Goal: Task Accomplishment & Management: Manage account settings

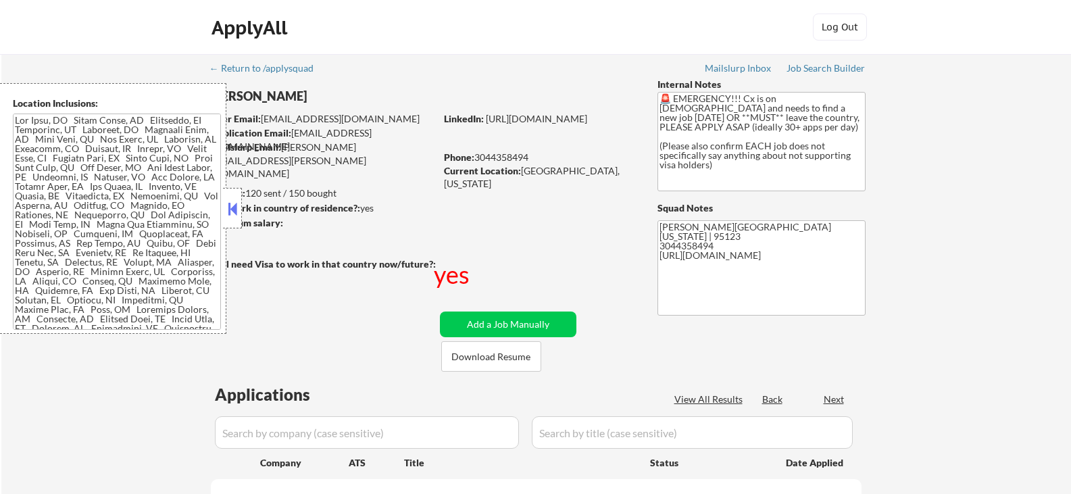
scroll to position [1469, 0]
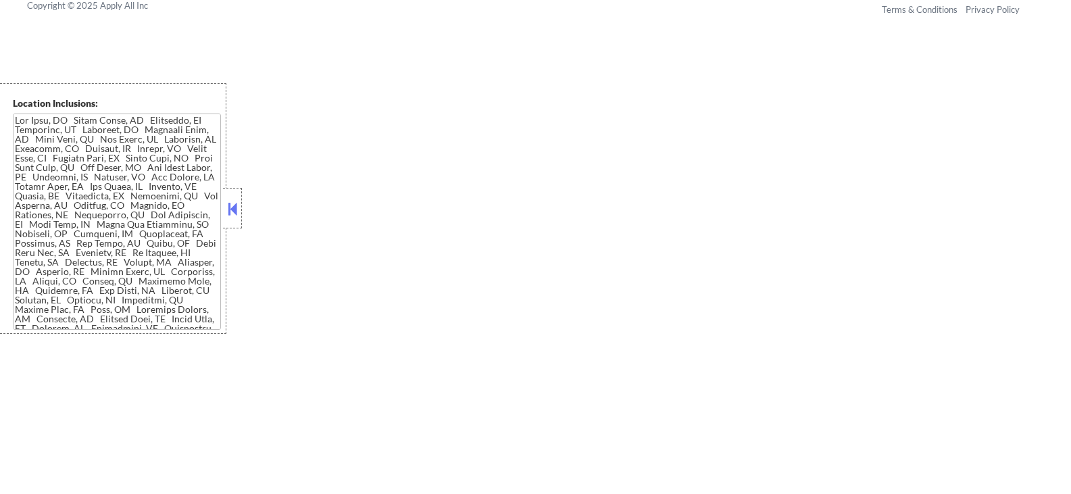
click at [232, 211] on button at bounding box center [232, 209] width 15 height 20
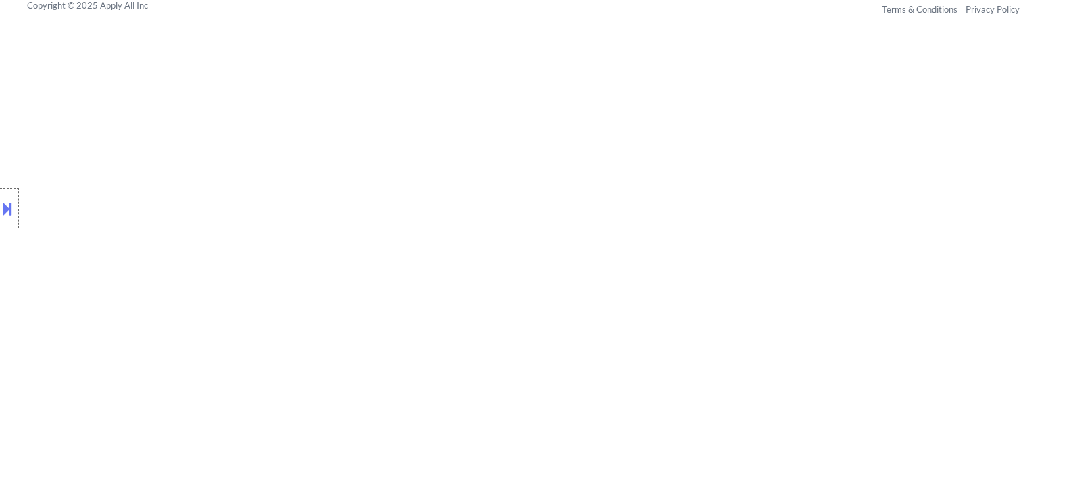
select select ""pending""
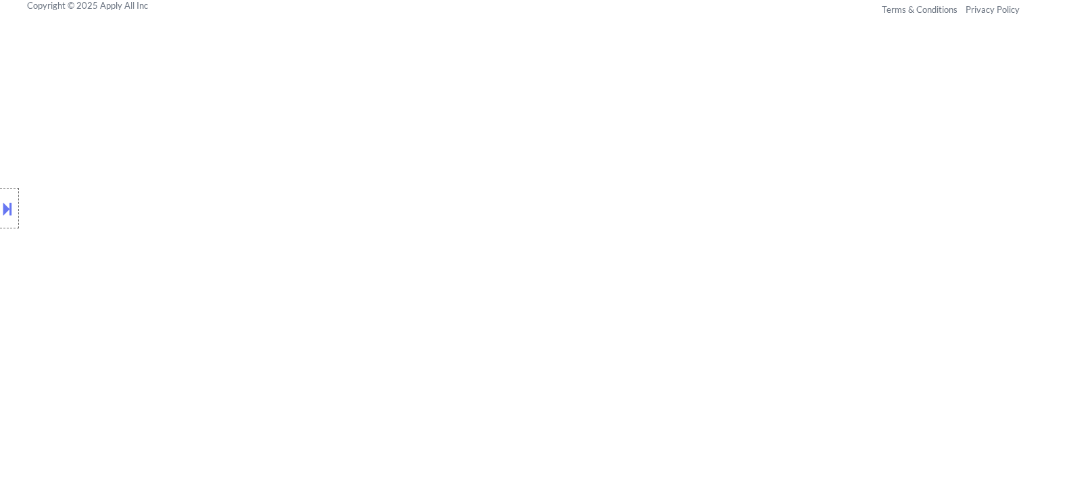
select select ""pending""
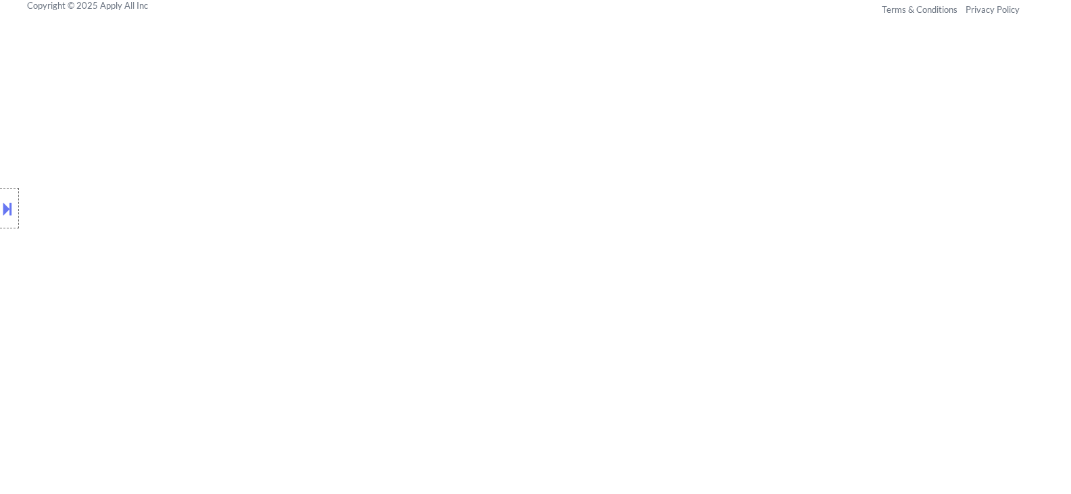
select select ""pending""
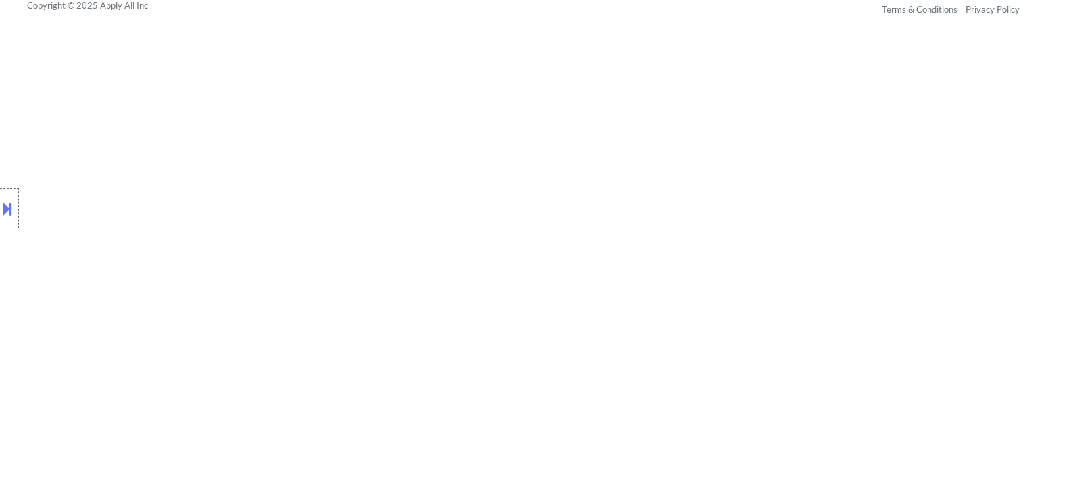
select select ""pending""
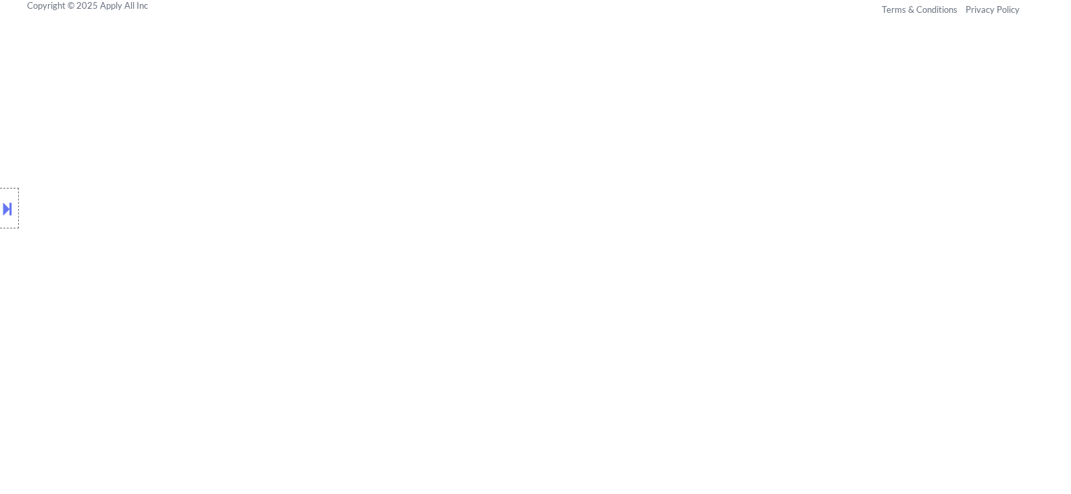
select select ""pending""
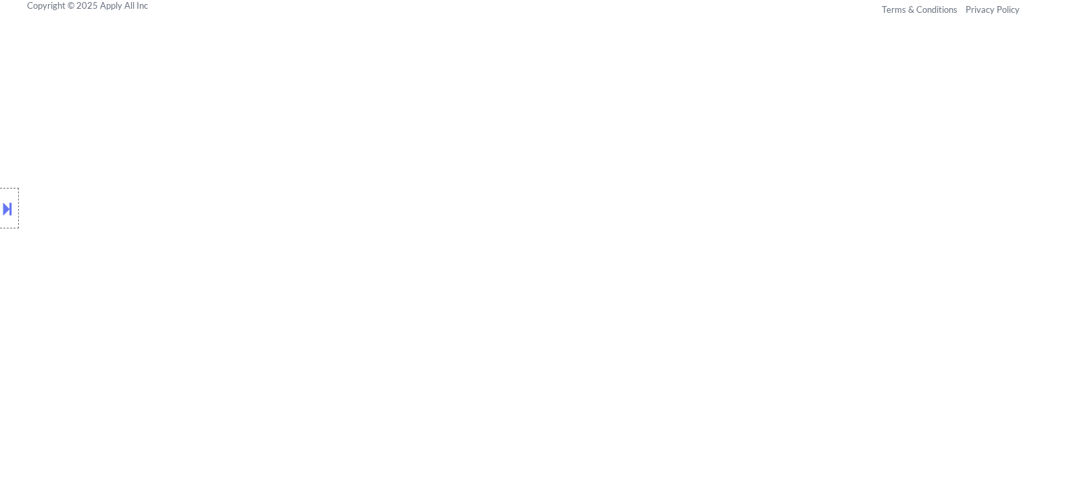
select select ""pending""
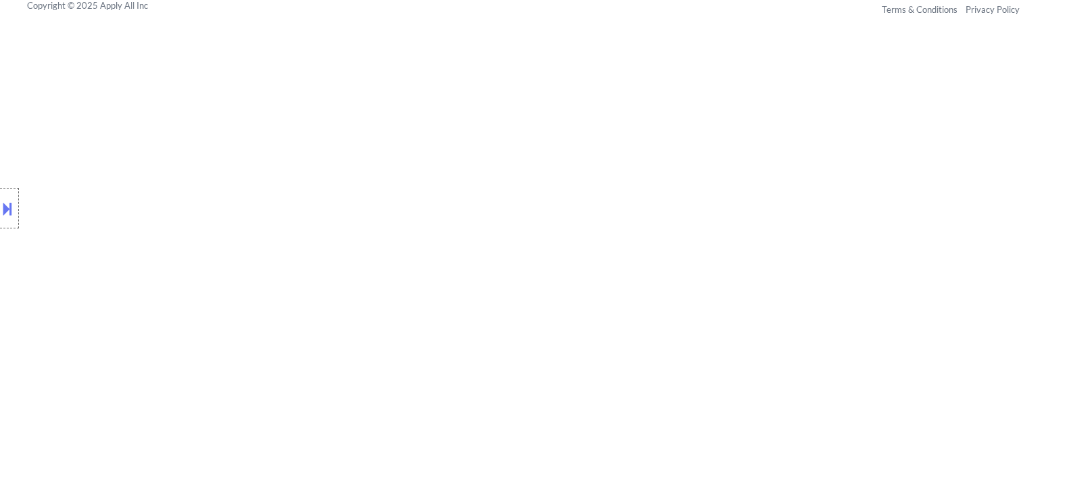
select select ""pending""
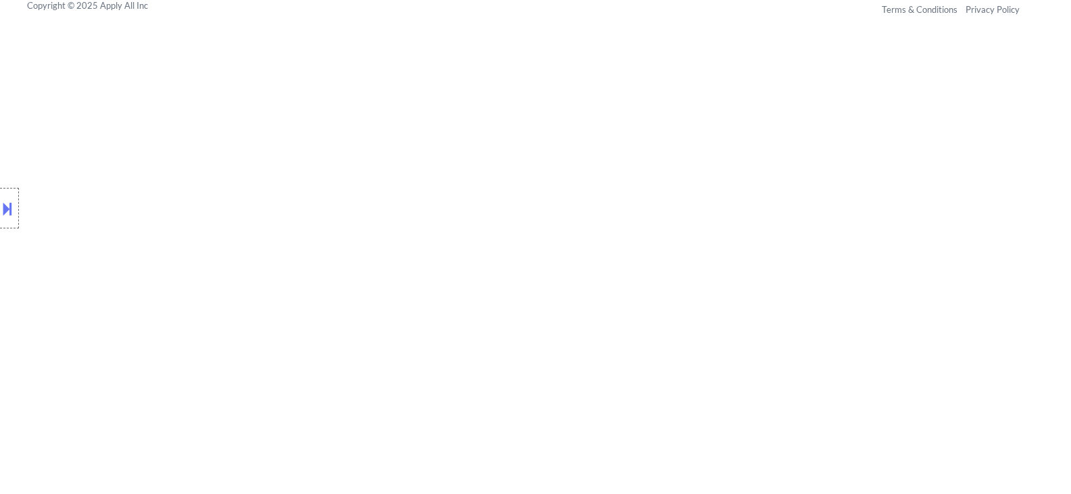
select select ""pending""
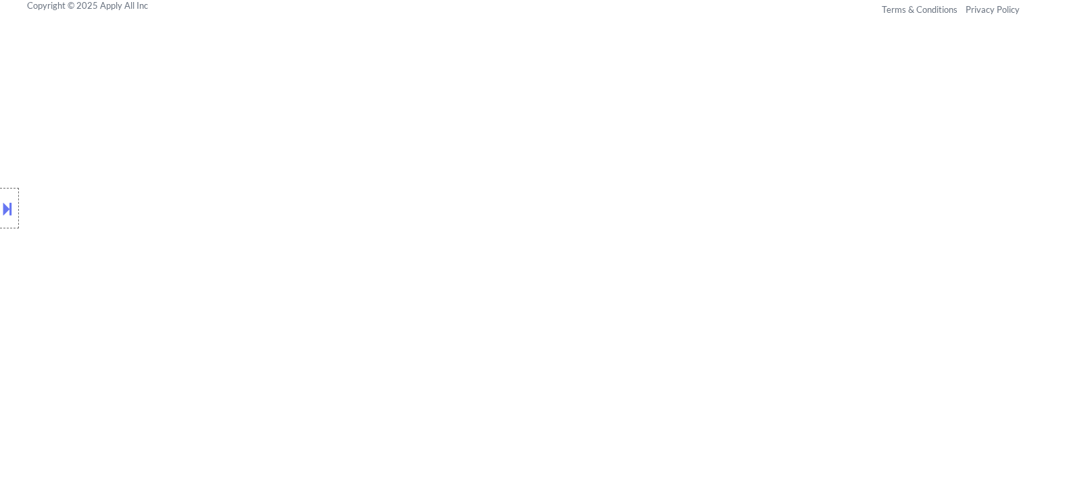
select select ""pending""
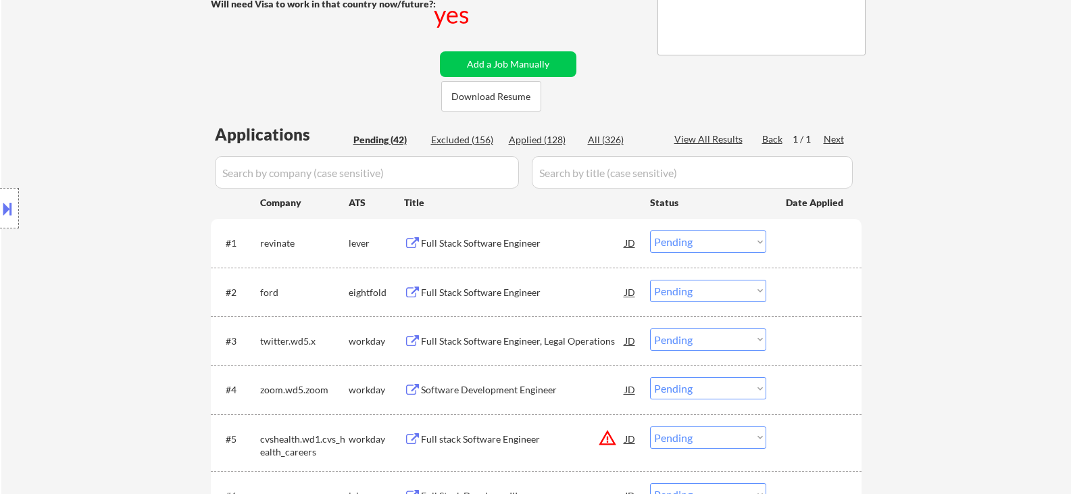
scroll to position [343, 0]
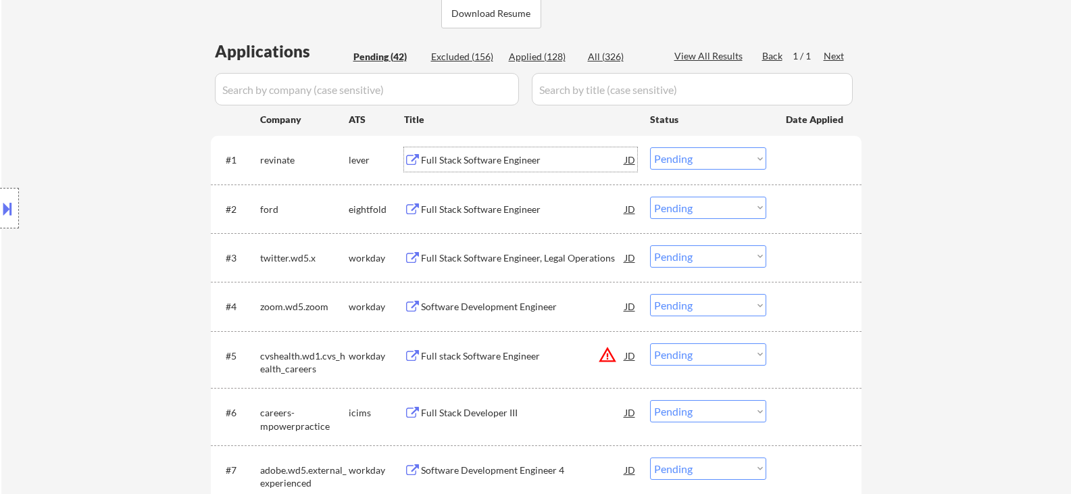
click at [507, 155] on div "Full Stack Software Engineer" at bounding box center [523, 160] width 204 height 14
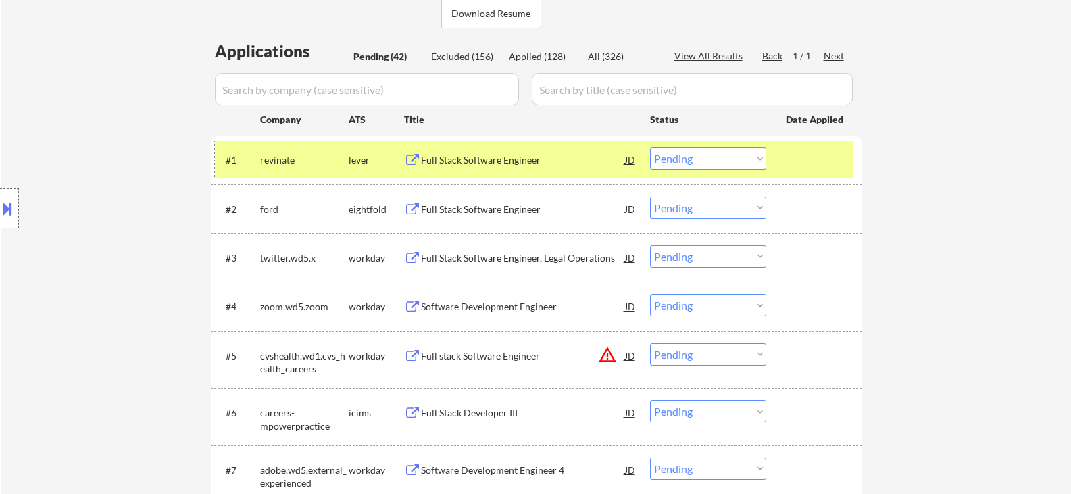
click at [813, 158] on div at bounding box center [815, 159] width 59 height 24
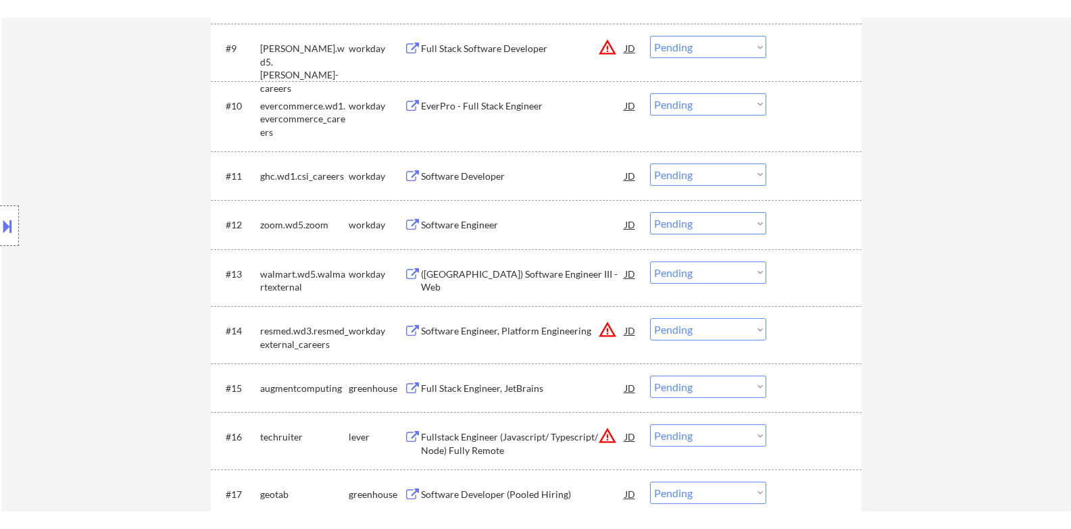
scroll to position [1131, 0]
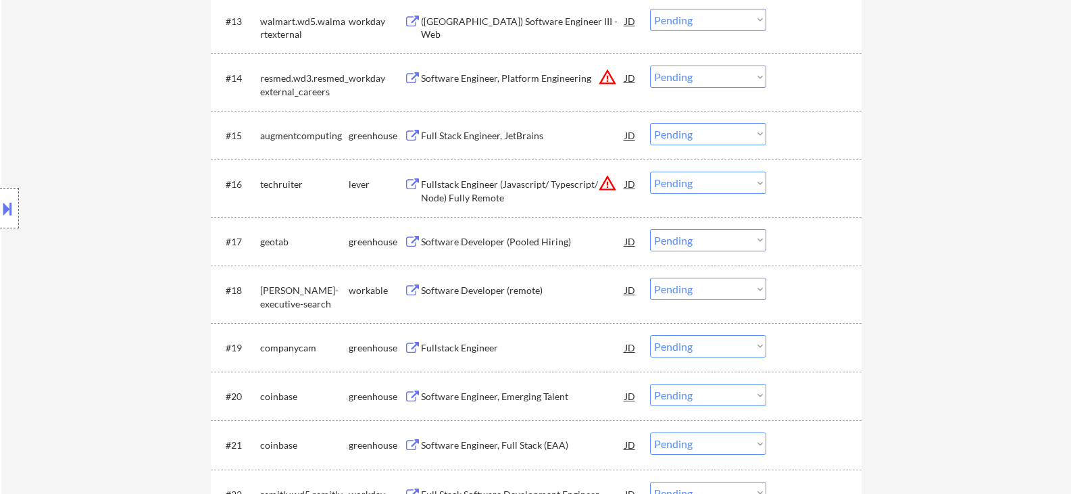
click at [506, 132] on div "Full Stack Engineer, JetBrains" at bounding box center [523, 136] width 204 height 14
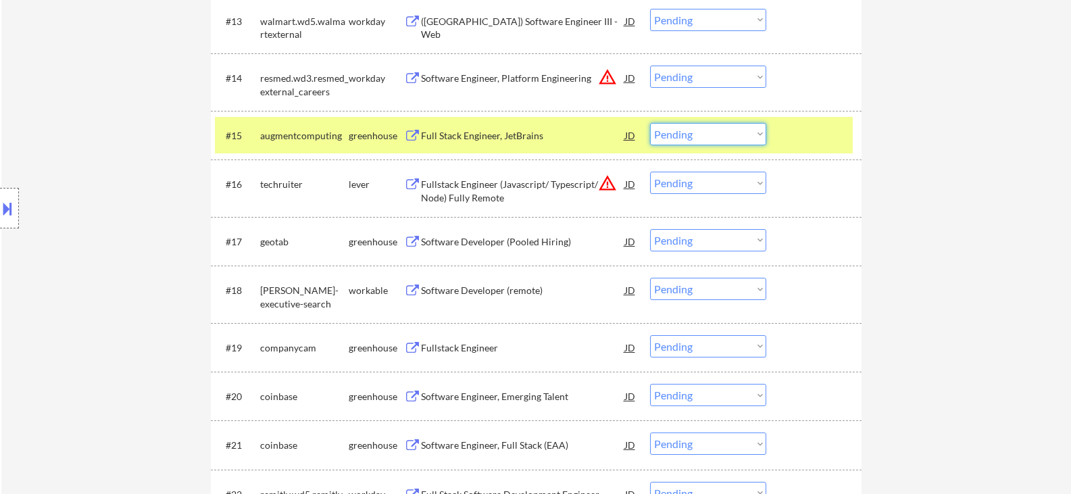
click at [707, 143] on select "Choose an option... Pending Applied Excluded (Questions) Excluded (Expired) Exc…" at bounding box center [708, 134] width 116 height 22
click at [650, 123] on select "Choose an option... Pending Applied Excluded (Questions) Excluded (Expired) Exc…" at bounding box center [708, 134] width 116 height 22
click at [611, 187] on button "warning_amber" at bounding box center [607, 183] width 19 height 19
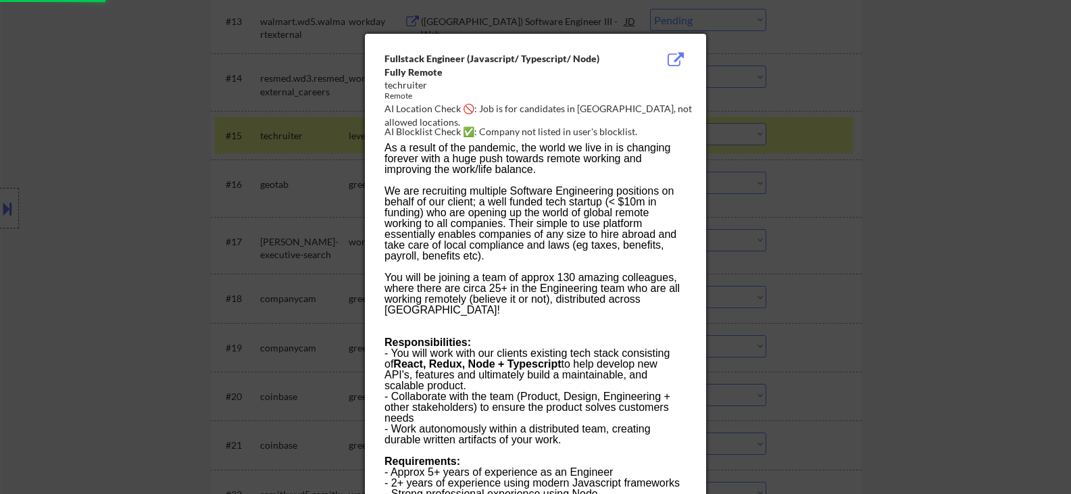
click at [870, 201] on div at bounding box center [535, 247] width 1071 height 494
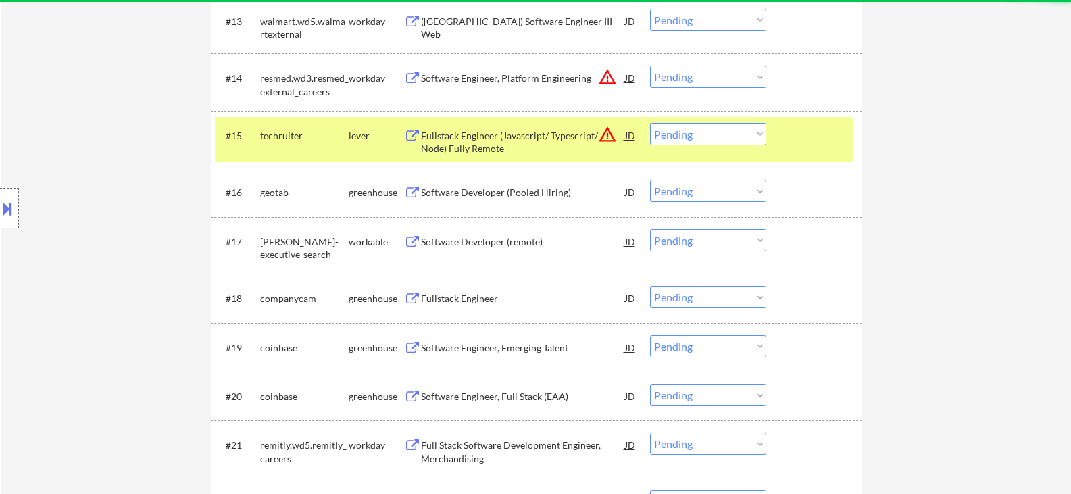
click at [789, 147] on div "#15 techruiter lever Fullstack Engineer (Javascript/ Typescript/ Node) Fully Re…" at bounding box center [534, 139] width 638 height 45
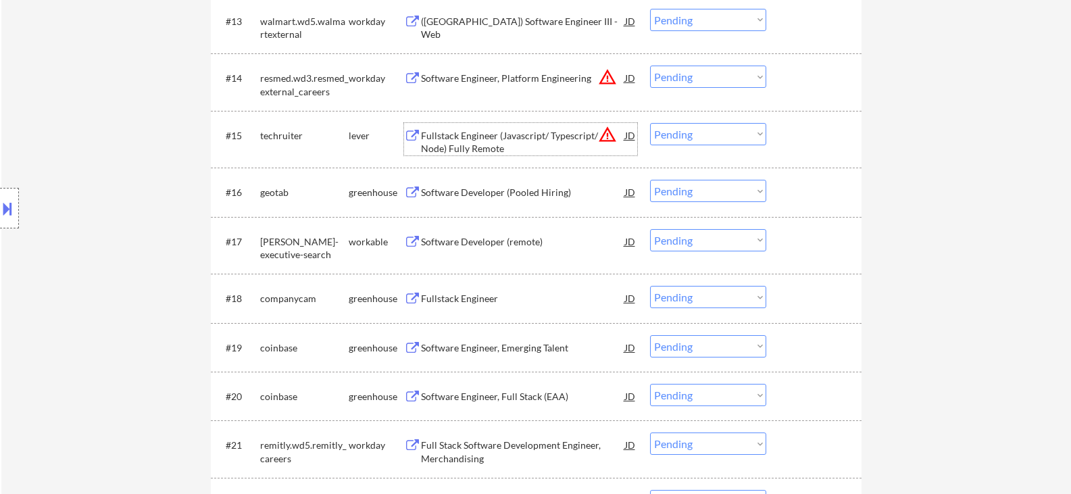
click at [528, 145] on div "Fullstack Engineer (Javascript/ Typescript/ Node) Fully Remote" at bounding box center [523, 142] width 204 height 26
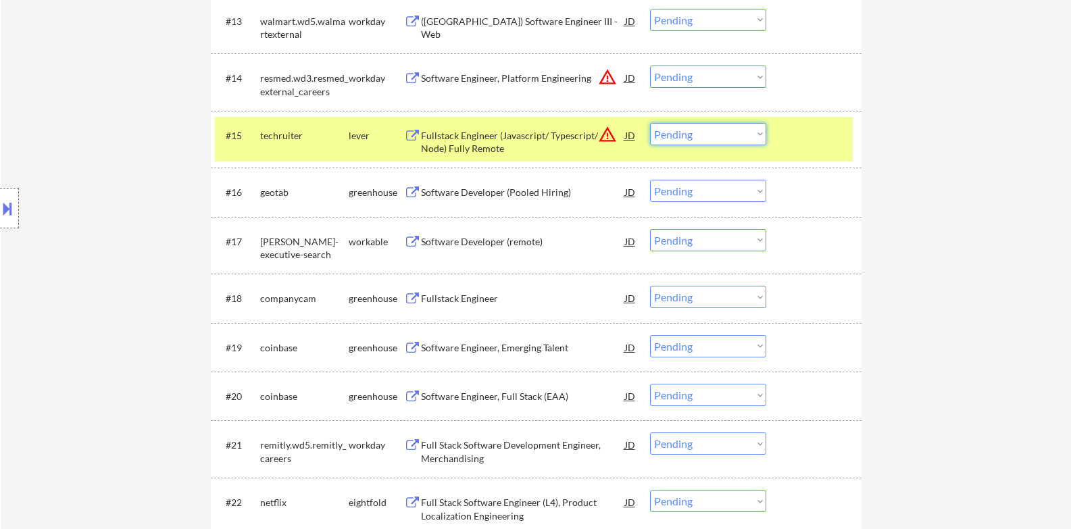
click at [698, 141] on select "Choose an option... Pending Applied Excluded (Questions) Excluded (Expired) Exc…" at bounding box center [708, 134] width 116 height 22
click at [650, 123] on select "Choose an option... Pending Applied Excluded (Questions) Excluded (Expired) Exc…" at bounding box center [708, 134] width 116 height 22
click at [817, 133] on div at bounding box center [815, 135] width 59 height 24
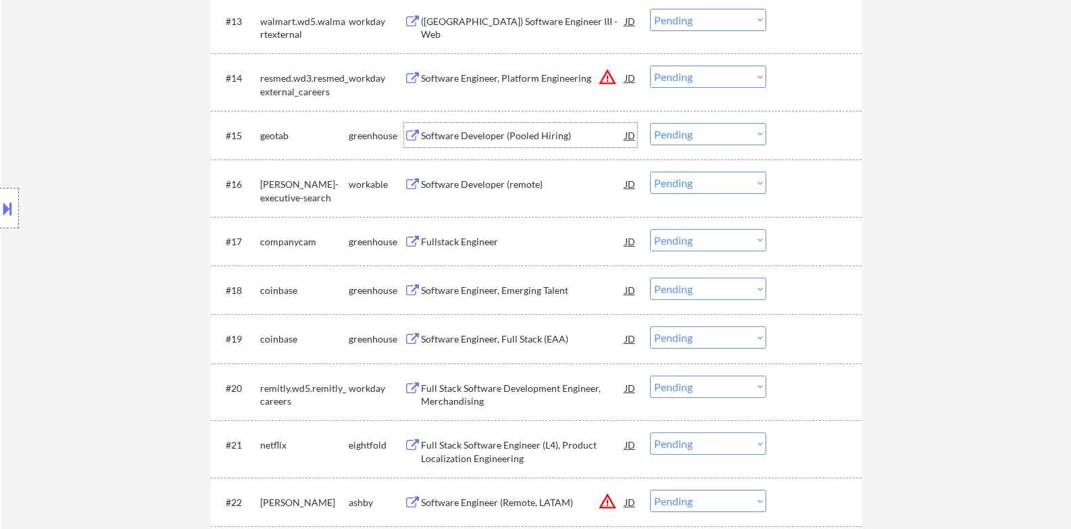
click at [531, 131] on div "Software Developer (Pooled Hiring)" at bounding box center [523, 136] width 204 height 14
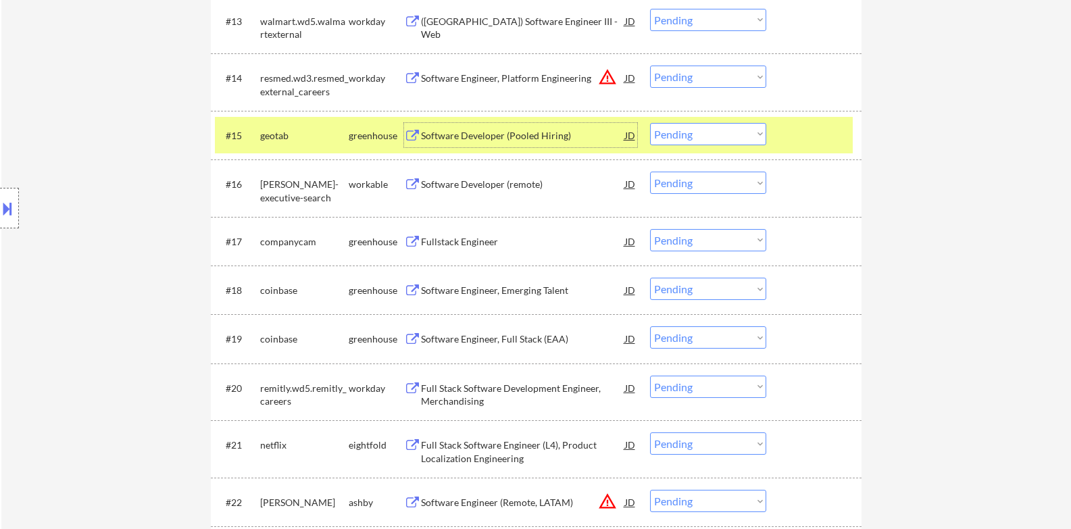
click at [715, 142] on select "Choose an option... Pending Applied Excluded (Questions) Excluded (Expired) Exc…" at bounding box center [708, 134] width 116 height 22
click at [650, 123] on select "Choose an option... Pending Applied Excluded (Questions) Excluded (Expired) Exc…" at bounding box center [708, 134] width 116 height 22
click at [815, 140] on div at bounding box center [815, 135] width 59 height 24
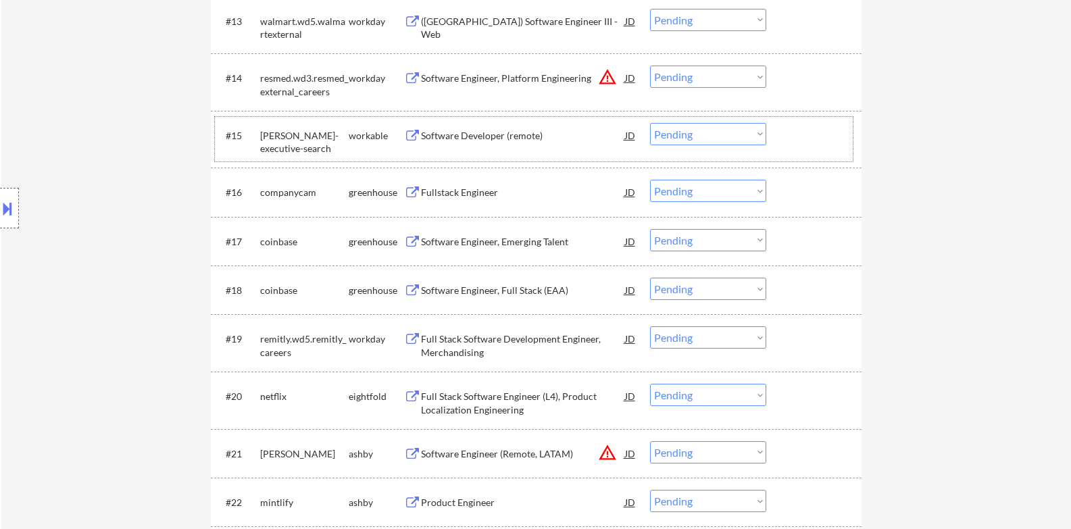
click at [498, 142] on div "Software Developer (remote)" at bounding box center [523, 136] width 204 height 14
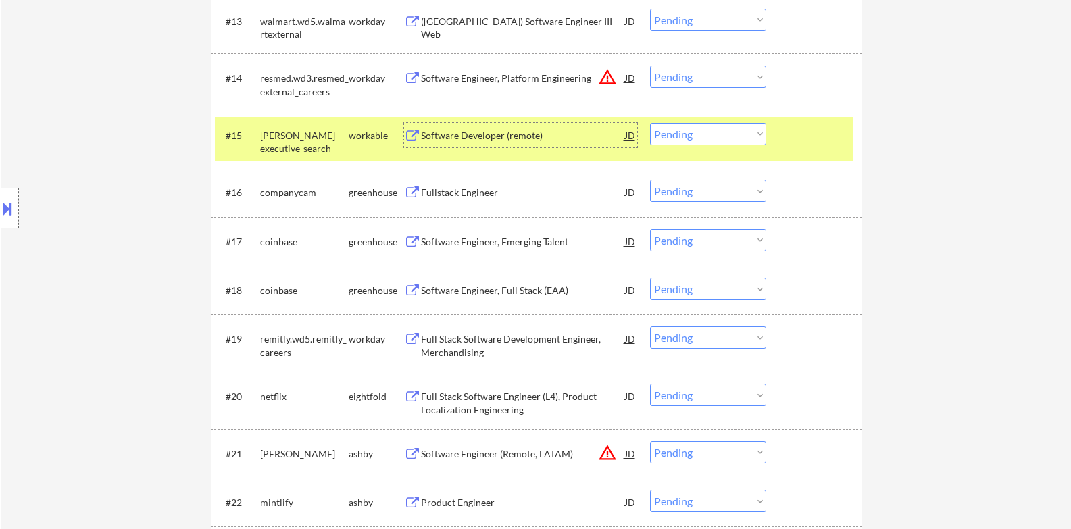
click at [717, 136] on select "Choose an option... Pending Applied Excluded (Questions) Excluded (Expired) Exc…" at bounding box center [708, 134] width 116 height 22
click at [650, 123] on select "Choose an option... Pending Applied Excluded (Questions) Excluded (Expired) Exc…" at bounding box center [708, 134] width 116 height 22
click at [816, 137] on div at bounding box center [815, 135] width 59 height 24
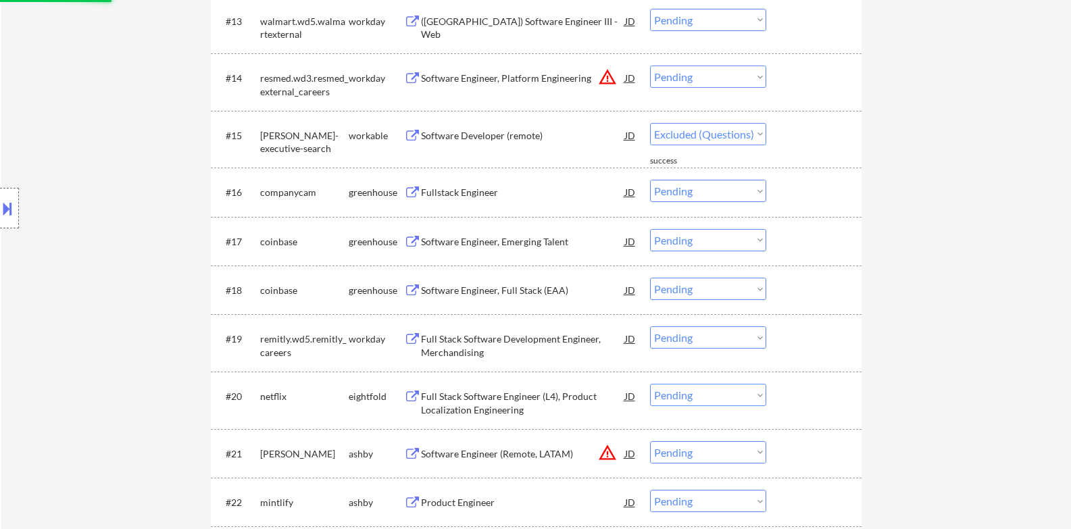
select select ""pending""
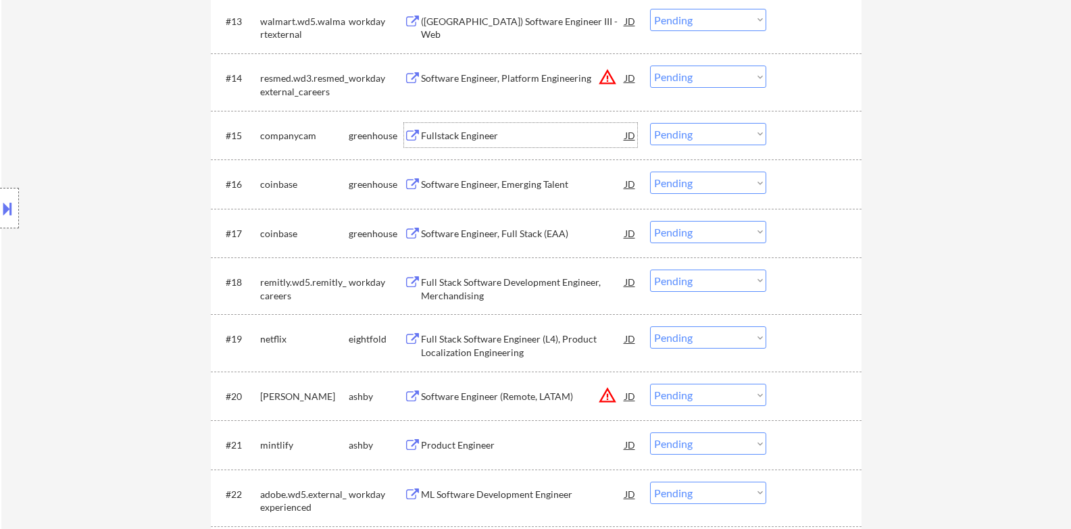
click at [492, 136] on div "Fullstack Engineer" at bounding box center [523, 136] width 204 height 14
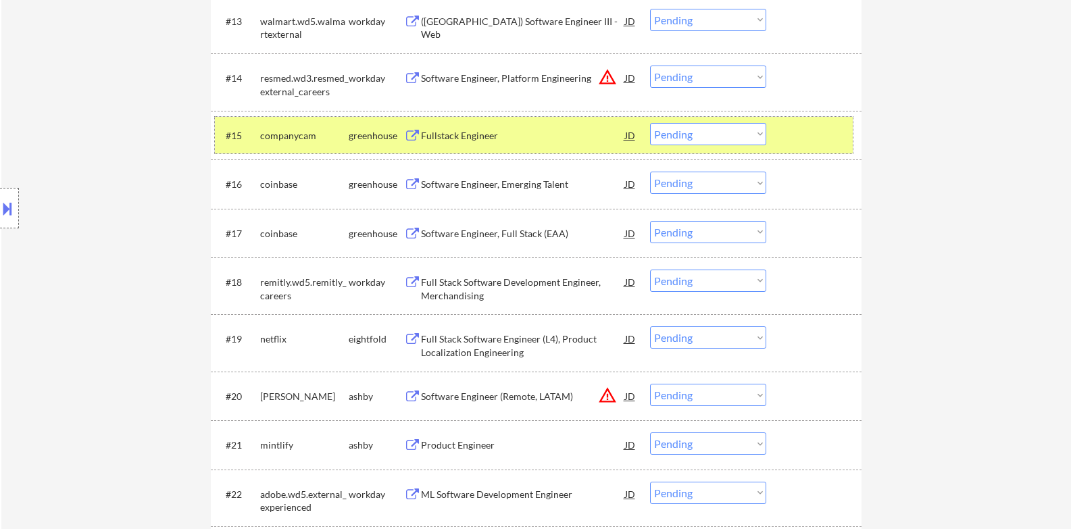
click at [480, 148] on div "#15 companycam greenhouse Fullstack Engineer JD warning_amber Choose an option.…" at bounding box center [534, 135] width 638 height 36
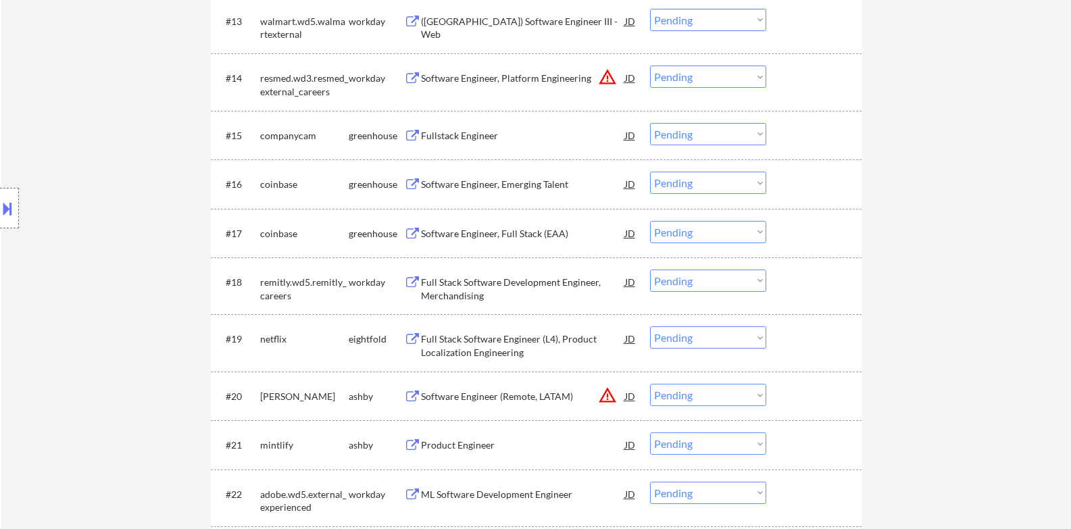
click at [486, 140] on div "Fullstack Engineer" at bounding box center [523, 136] width 204 height 14
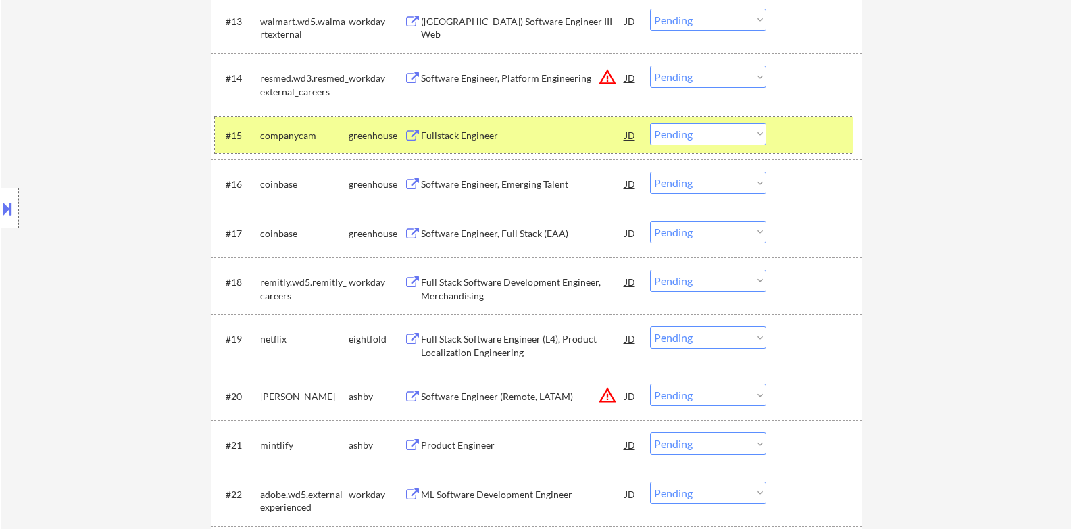
click at [821, 131] on div at bounding box center [815, 135] width 59 height 24
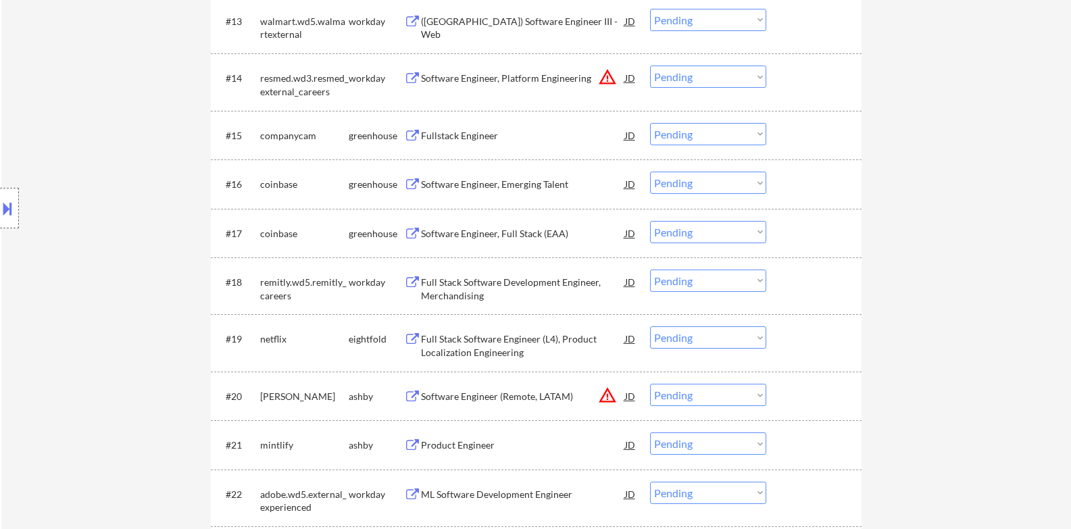
scroll to position [1244, 0]
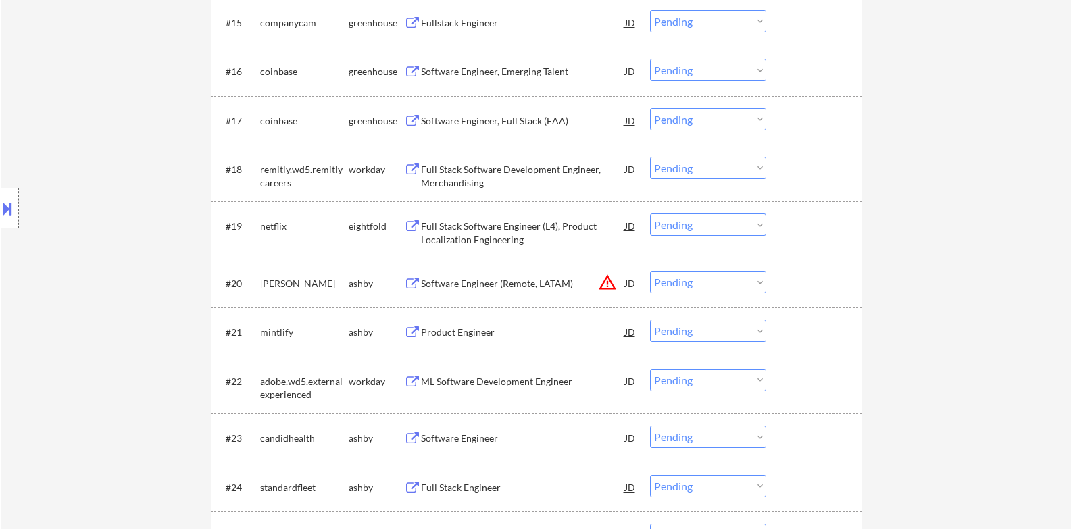
click at [518, 76] on div "Software Engineer, Emerging Talent" at bounding box center [523, 72] width 204 height 14
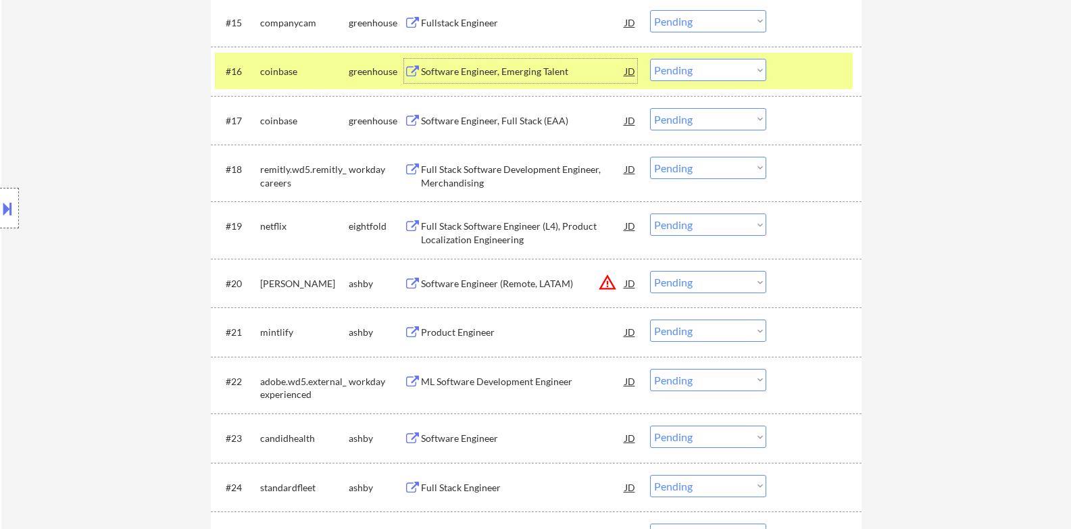
click at [823, 59] on div at bounding box center [815, 71] width 59 height 24
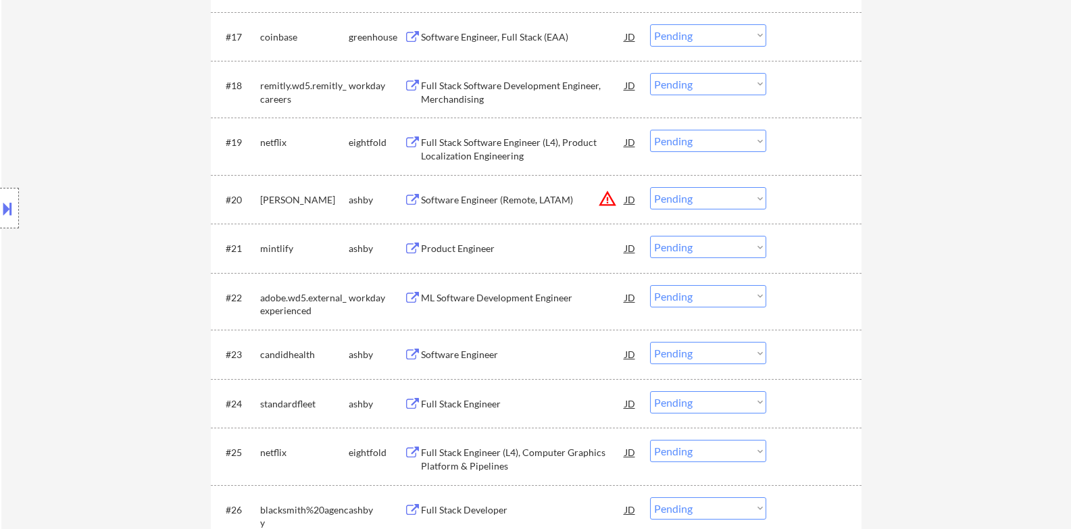
scroll to position [1356, 0]
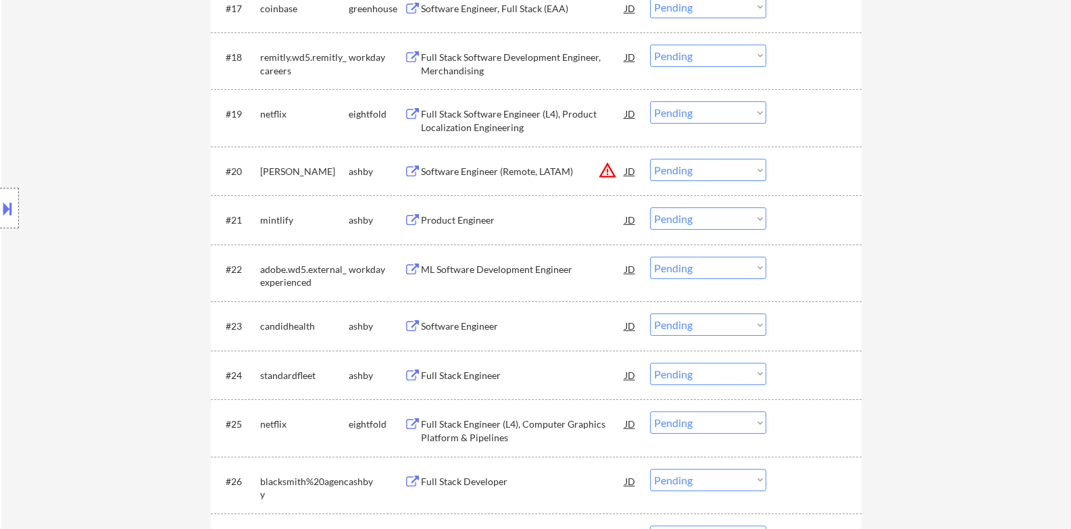
click at [711, 168] on select "Choose an option... Pending Applied Excluded (Questions) Excluded (Expired) Exc…" at bounding box center [708, 170] width 116 height 22
click at [650, 159] on select "Choose an option... Pending Applied Excluded (Questions) Excluded (Expired) Exc…" at bounding box center [708, 170] width 116 height 22
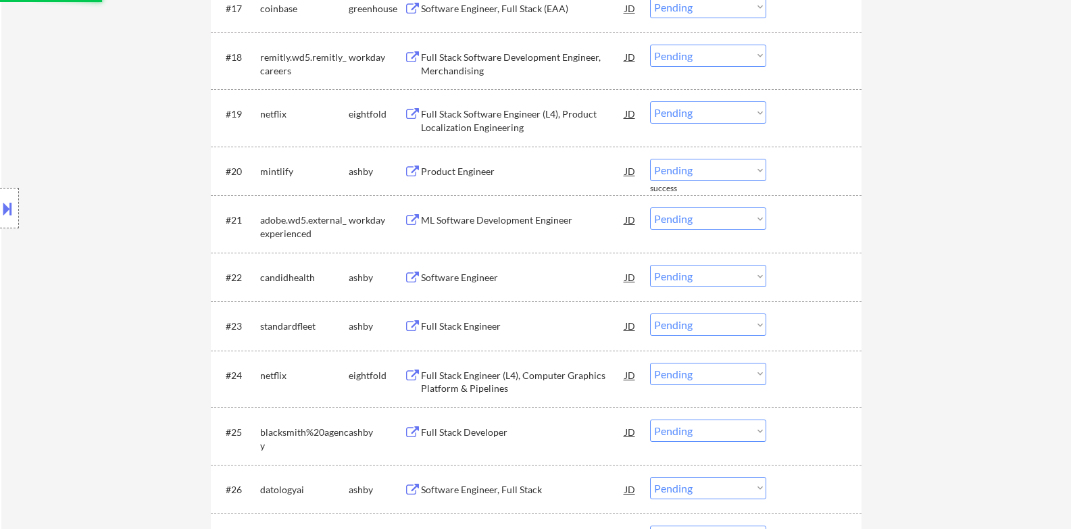
click at [492, 174] on div "Product Engineer" at bounding box center [523, 172] width 204 height 14
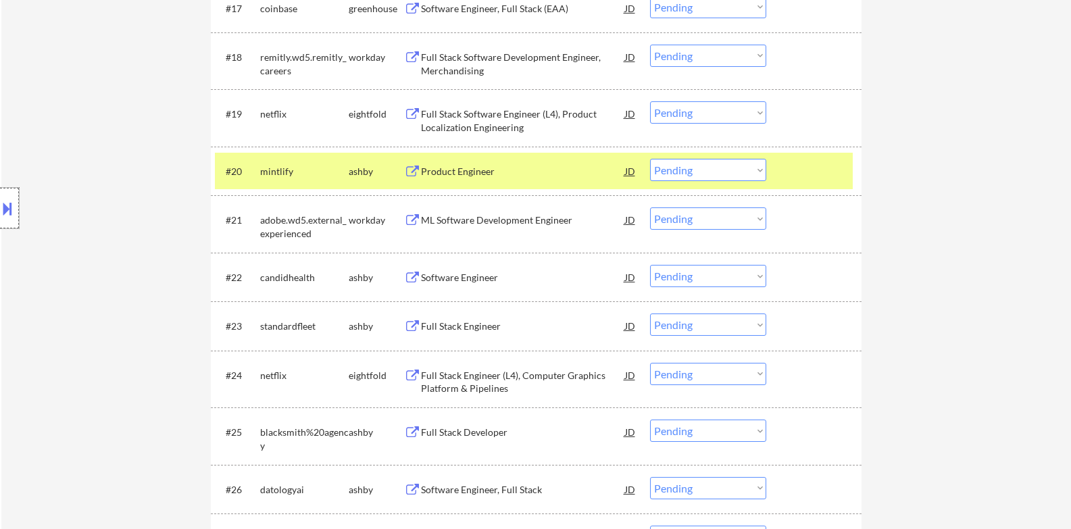
click at [0, 227] on div at bounding box center [9, 208] width 19 height 41
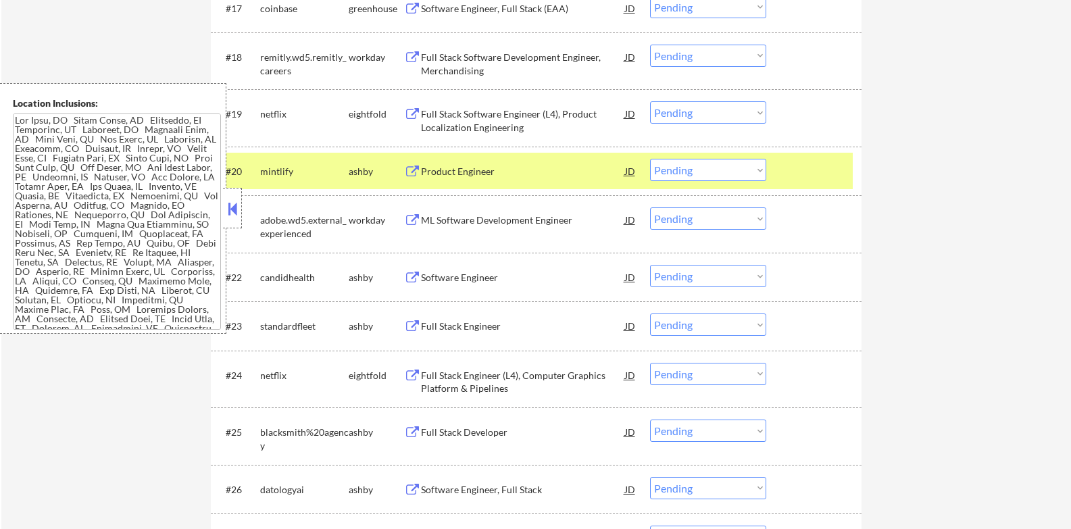
click at [226, 218] on button at bounding box center [232, 209] width 15 height 20
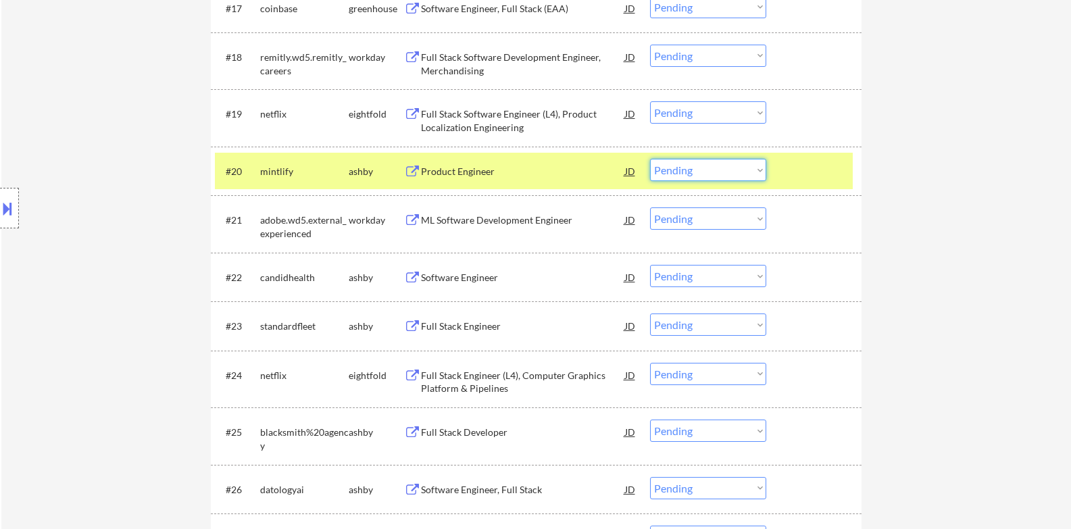
click at [700, 175] on select "Choose an option... Pending Applied Excluded (Questions) Excluded (Expired) Exc…" at bounding box center [708, 170] width 116 height 22
click at [650, 159] on select "Choose an option... Pending Applied Excluded (Questions) Excluded (Expired) Exc…" at bounding box center [708, 170] width 116 height 22
click at [818, 168] on div at bounding box center [815, 171] width 59 height 24
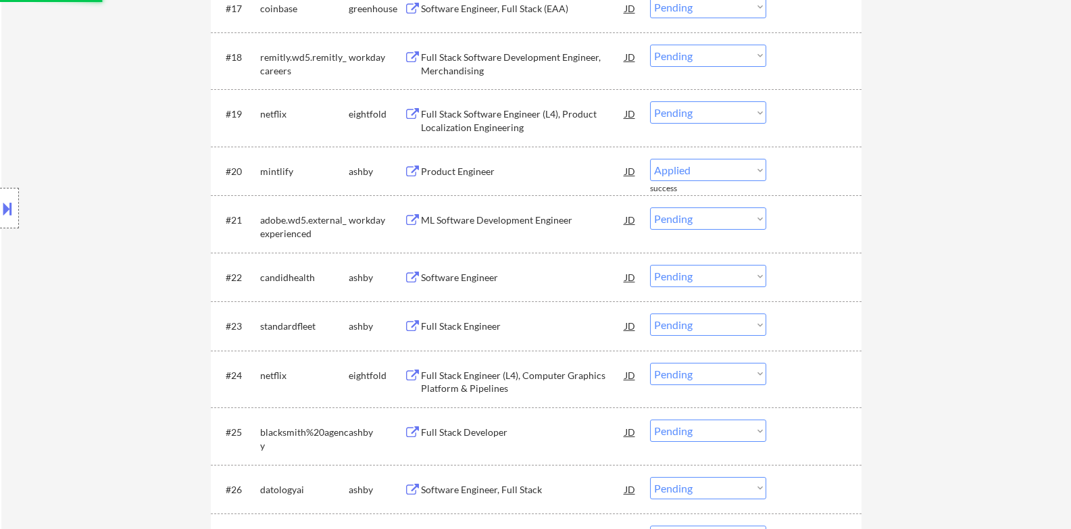
select select ""pending""
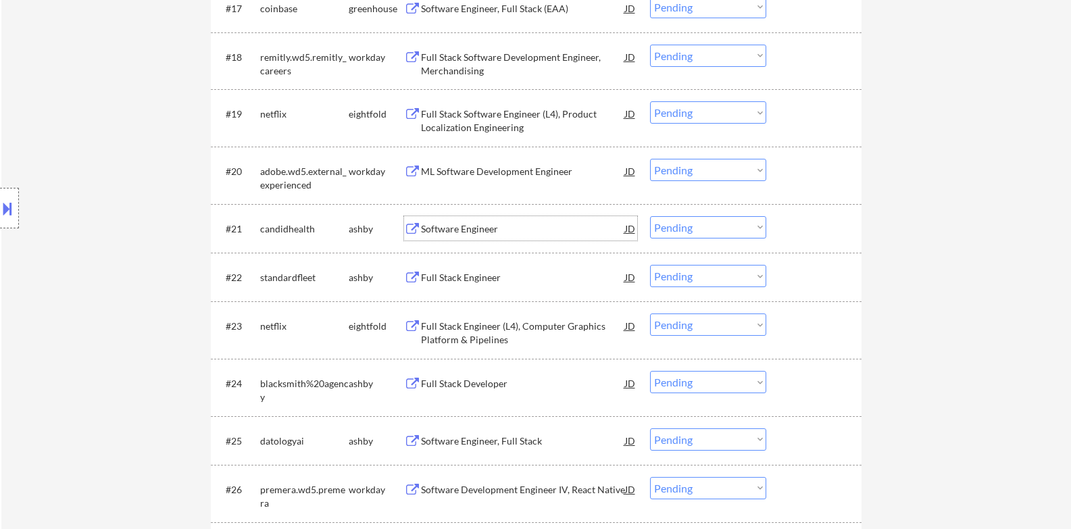
click at [485, 224] on div "Software Engineer" at bounding box center [523, 229] width 204 height 14
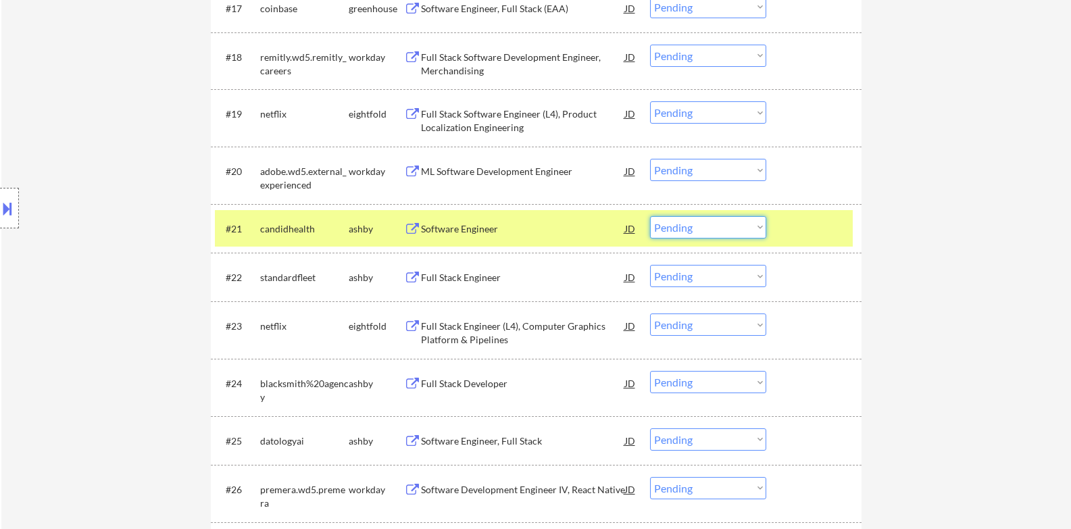
click at [707, 229] on select "Choose an option... Pending Applied Excluded (Questions) Excluded (Expired) Exc…" at bounding box center [708, 227] width 116 height 22
click at [650, 216] on select "Choose an option... Pending Applied Excluded (Questions) Excluded (Expired) Exc…" at bounding box center [708, 227] width 116 height 22
click at [800, 222] on div at bounding box center [815, 228] width 59 height 24
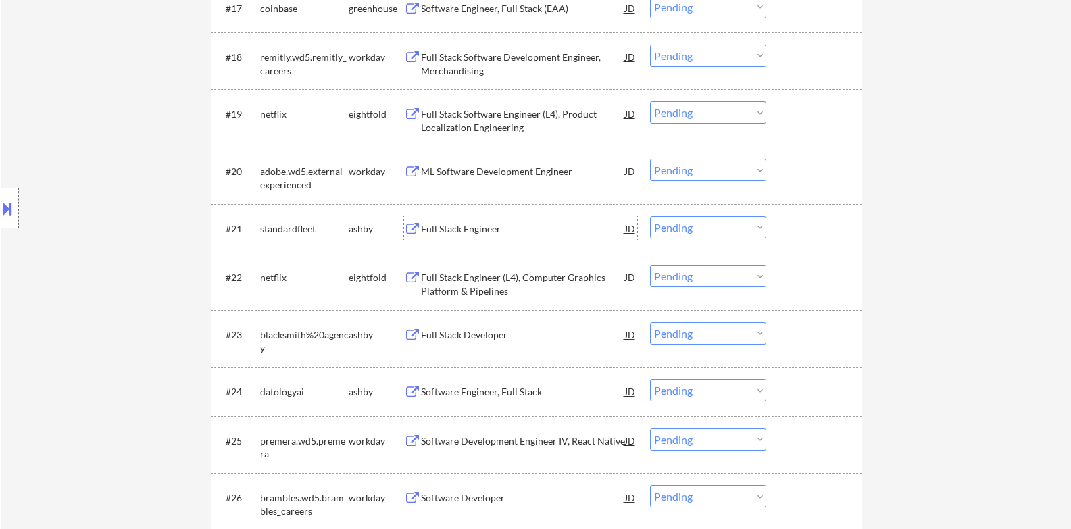
click at [495, 234] on div "Full Stack Engineer" at bounding box center [523, 229] width 204 height 14
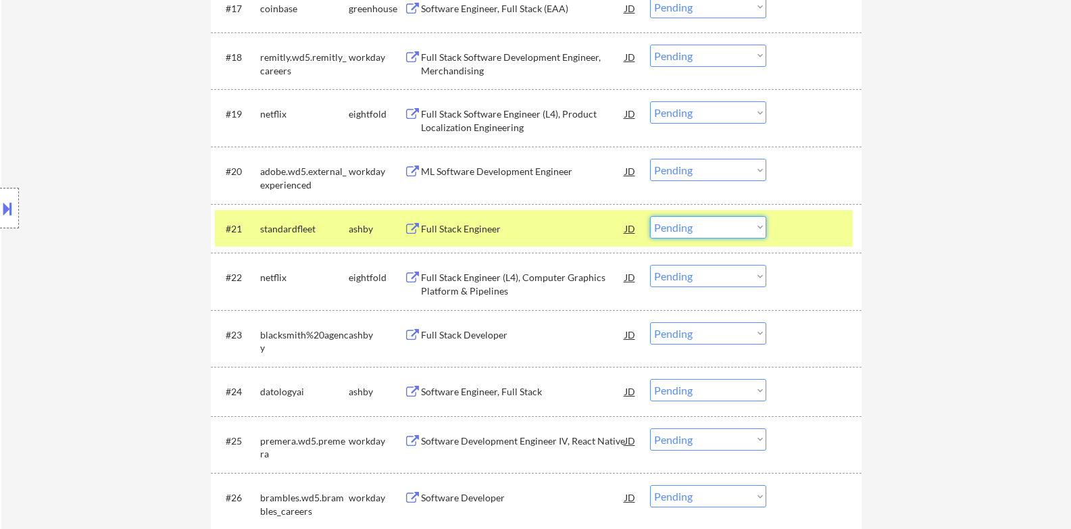
drag, startPoint x: 679, startPoint y: 231, endPoint x: 680, endPoint y: 238, distance: 6.9
click at [680, 231] on select "Choose an option... Pending Applied Excluded (Questions) Excluded (Expired) Exc…" at bounding box center [708, 227] width 116 height 22
click at [650, 216] on select "Choose an option... Pending Applied Excluded (Questions) Excluded (Expired) Exc…" at bounding box center [708, 227] width 116 height 22
click at [798, 232] on div at bounding box center [815, 228] width 59 height 24
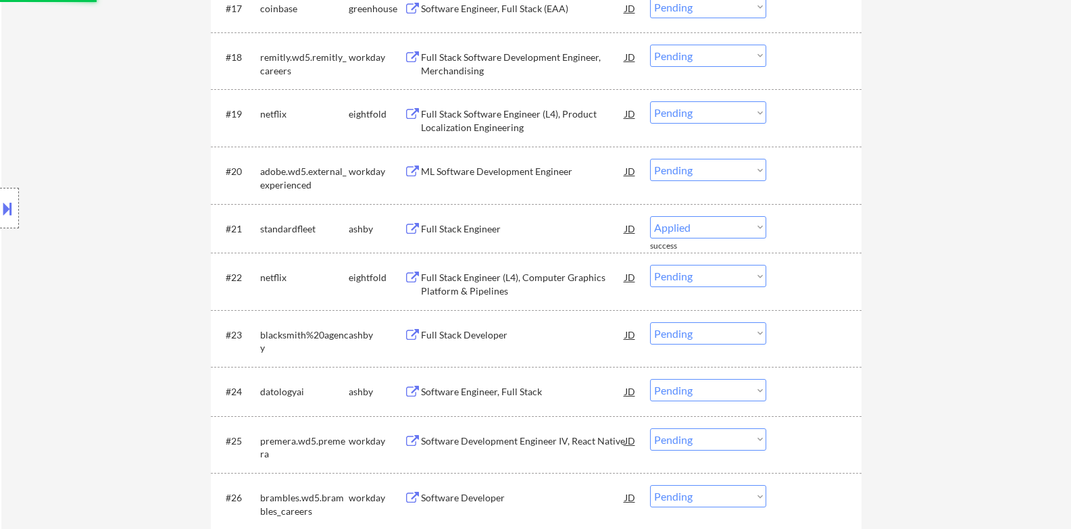
select select ""pending""
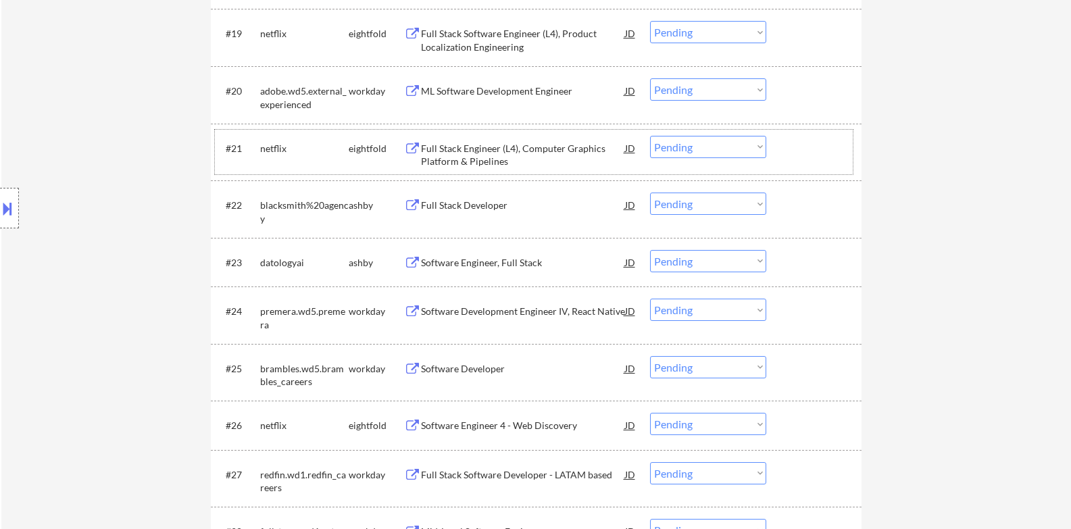
scroll to position [1469, 0]
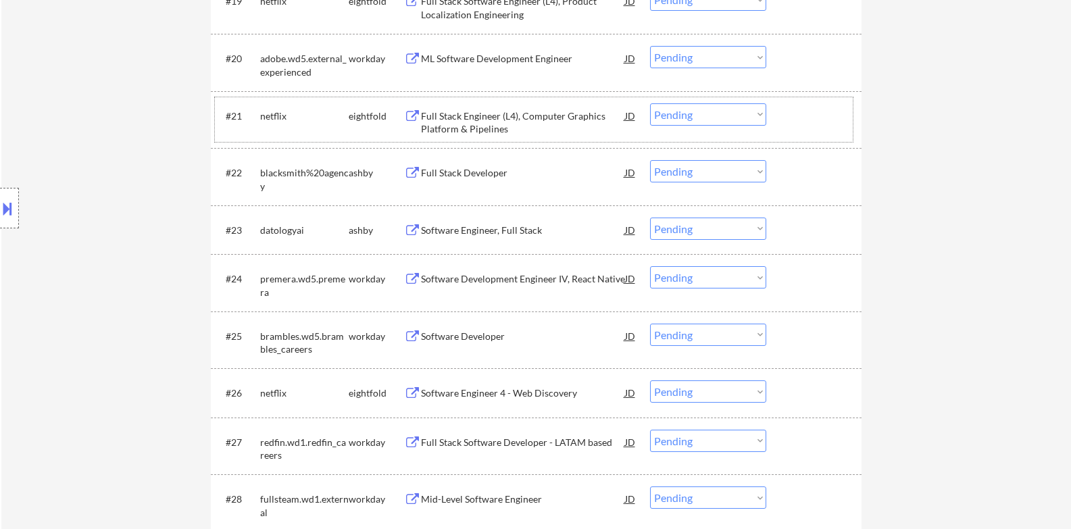
click at [488, 168] on div "Full Stack Developer" at bounding box center [523, 173] width 204 height 14
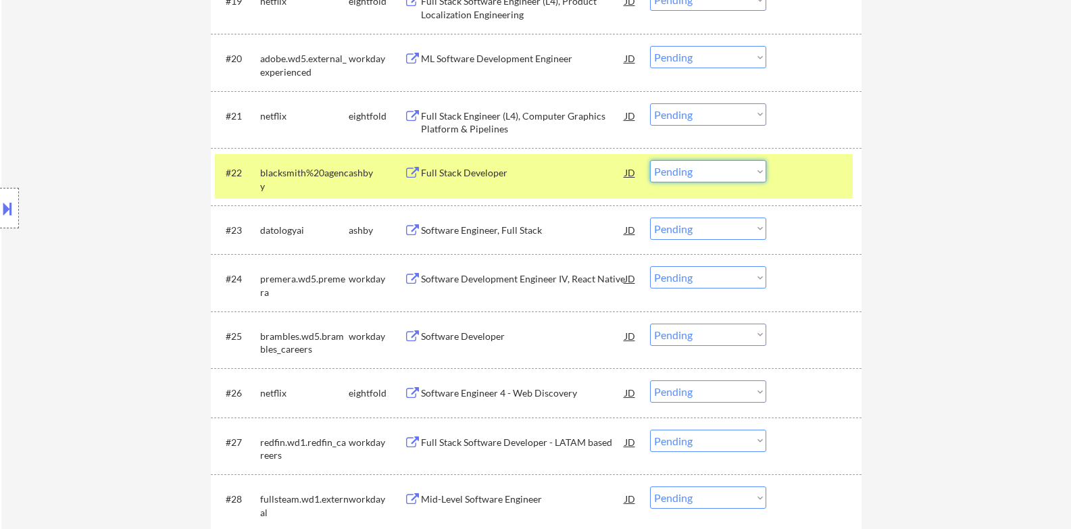
click at [727, 177] on select "Choose an option... Pending Applied Excluded (Questions) Excluded (Expired) Exc…" at bounding box center [708, 171] width 116 height 22
click at [650, 160] on select "Choose an option... Pending Applied Excluded (Questions) Excluded (Expired) Exc…" at bounding box center [708, 171] width 116 height 22
click at [819, 180] on div at bounding box center [815, 172] width 59 height 24
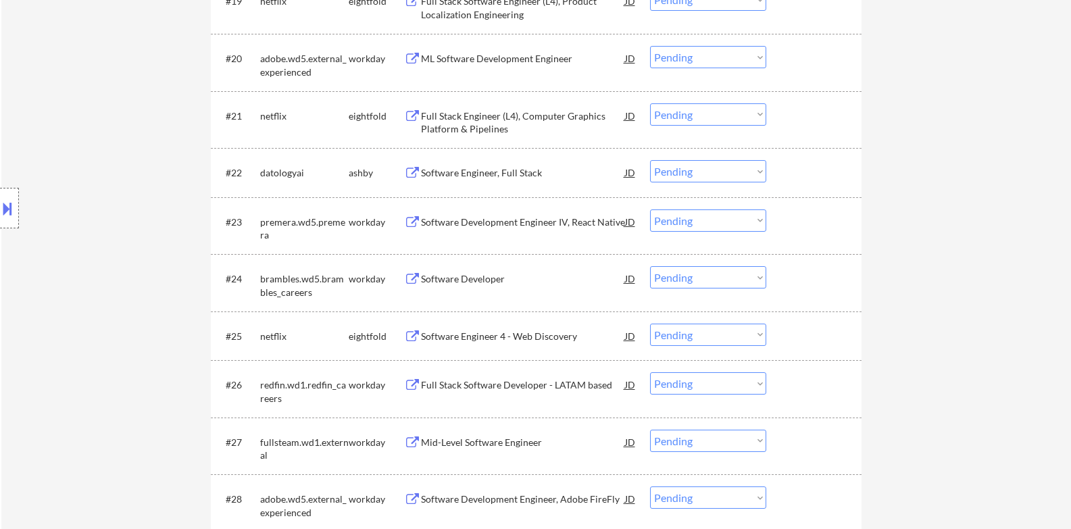
click at [494, 172] on div "Software Engineer, Full Stack" at bounding box center [523, 173] width 204 height 14
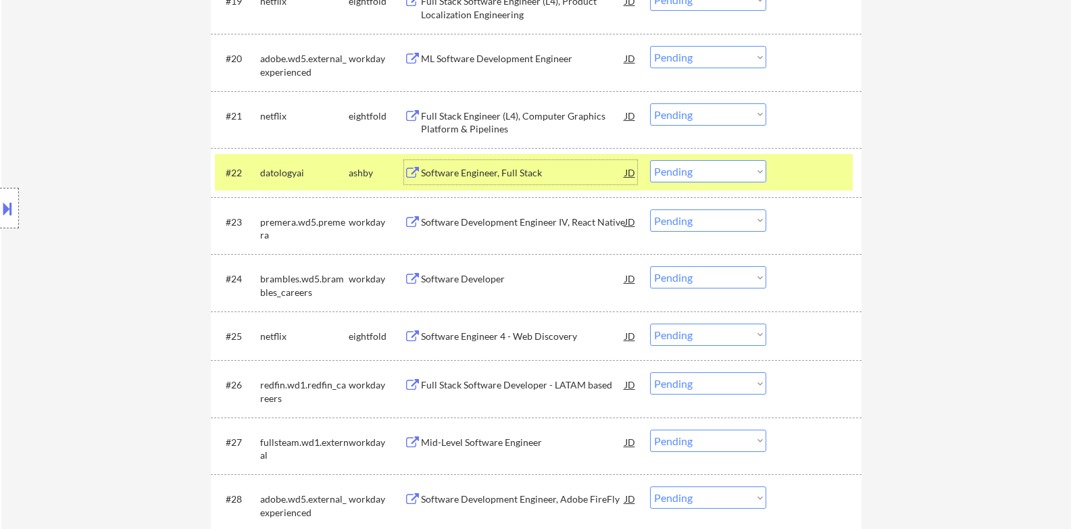
click at [693, 171] on select "Choose an option... Pending Applied Excluded (Questions) Excluded (Expired) Exc…" at bounding box center [708, 171] width 116 height 22
click at [650, 160] on select "Choose an option... Pending Applied Excluded (Questions) Excluded (Expired) Exc…" at bounding box center [708, 171] width 116 height 22
select select ""pending""
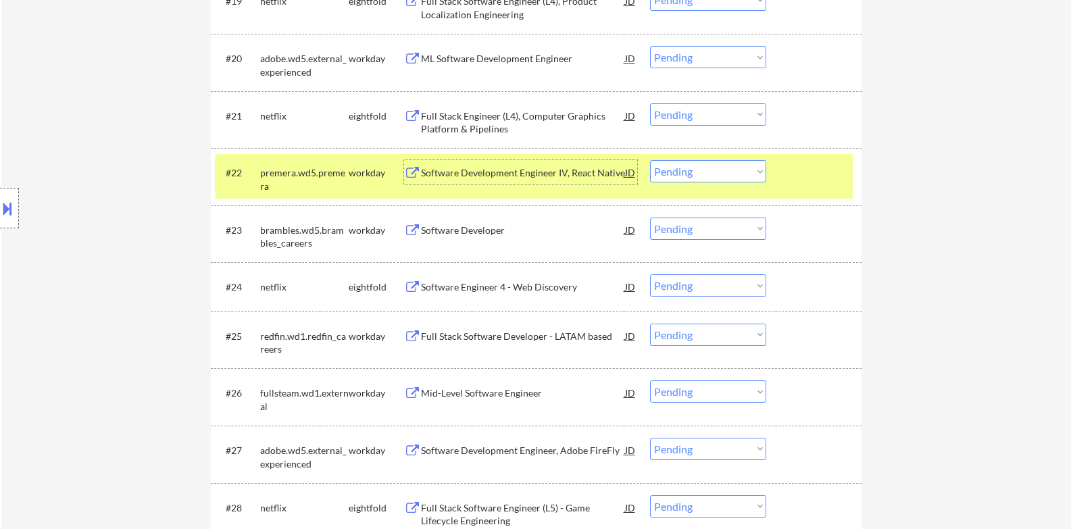
click at [528, 177] on div "Software Development Engineer IV, React Native" at bounding box center [523, 173] width 204 height 14
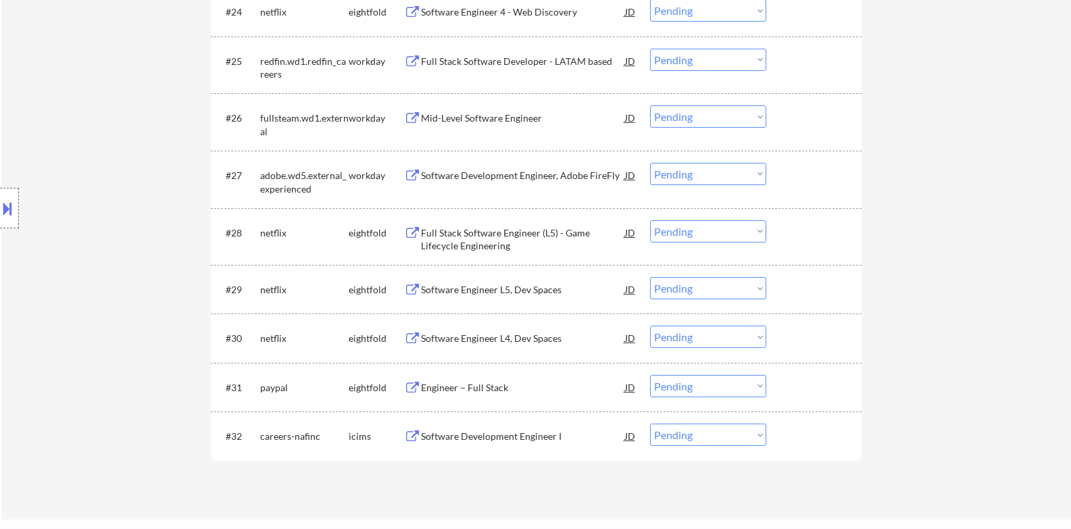
scroll to position [1807, 0]
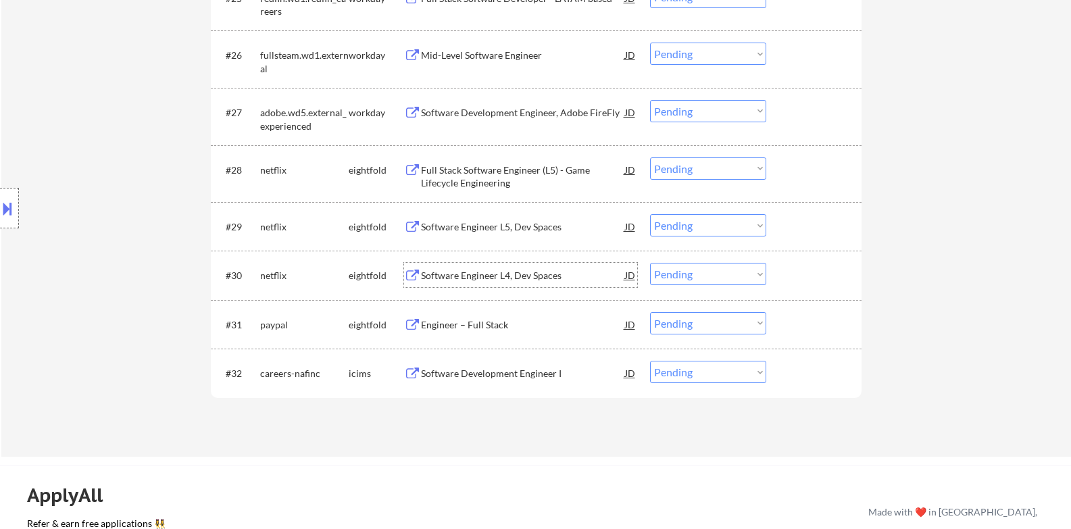
click at [528, 272] on div "Software Engineer L4, Dev Spaces" at bounding box center [523, 276] width 204 height 14
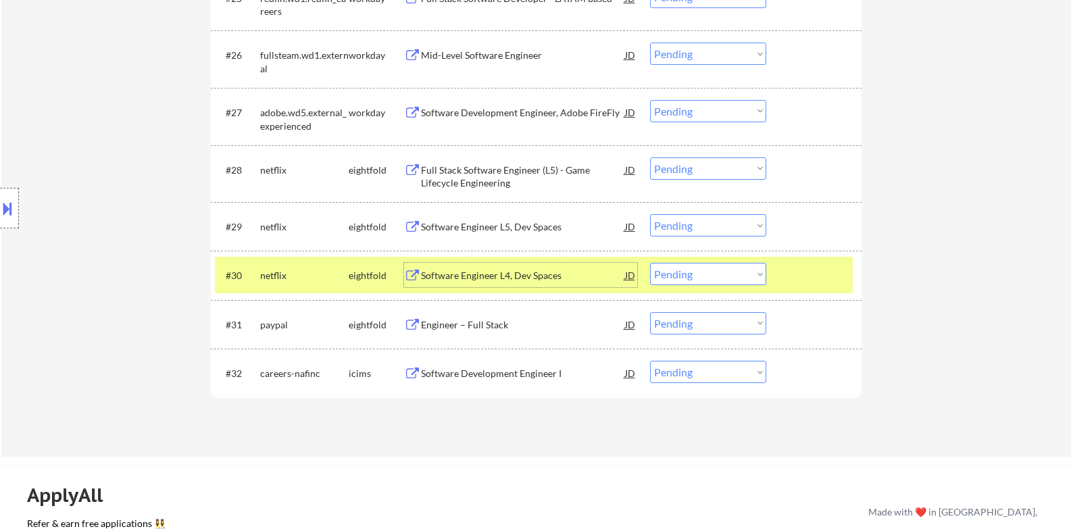
scroll to position [1694, 0]
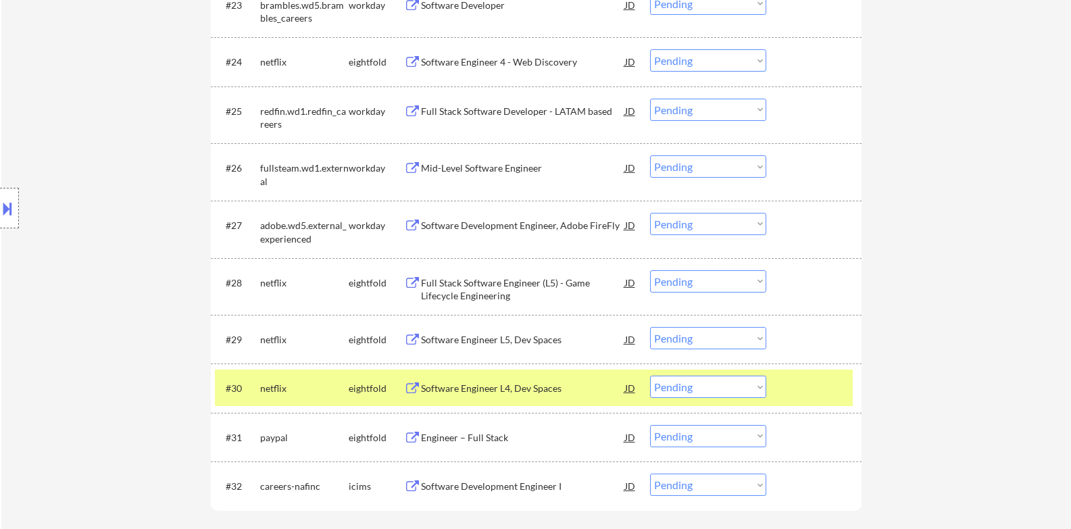
click at [800, 365] on div "#30 netflix eightfold Software Engineer L4, Dev Spaces JD Choose an option... P…" at bounding box center [536, 387] width 650 height 49
click at [803, 376] on div at bounding box center [815, 388] width 59 height 24
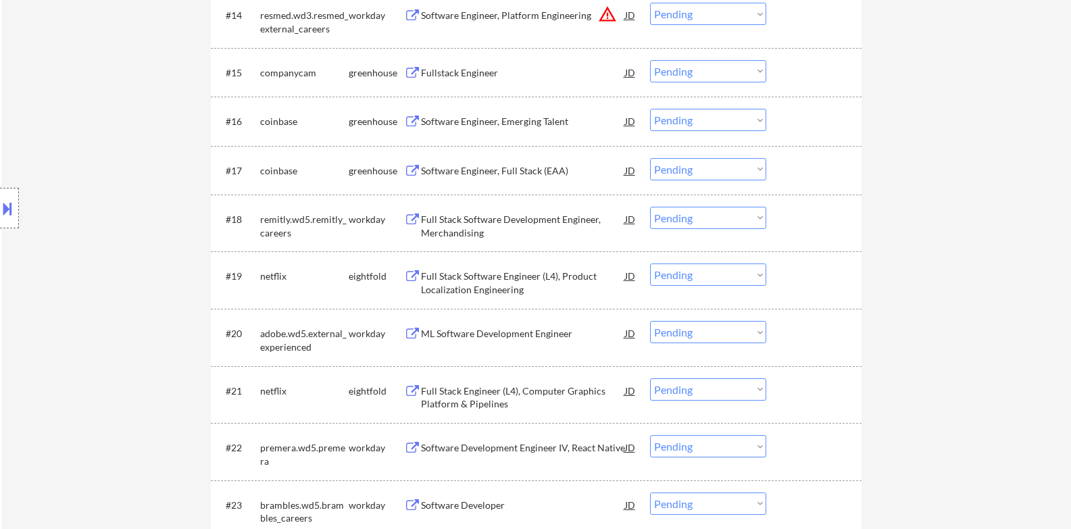
scroll to position [1131, 0]
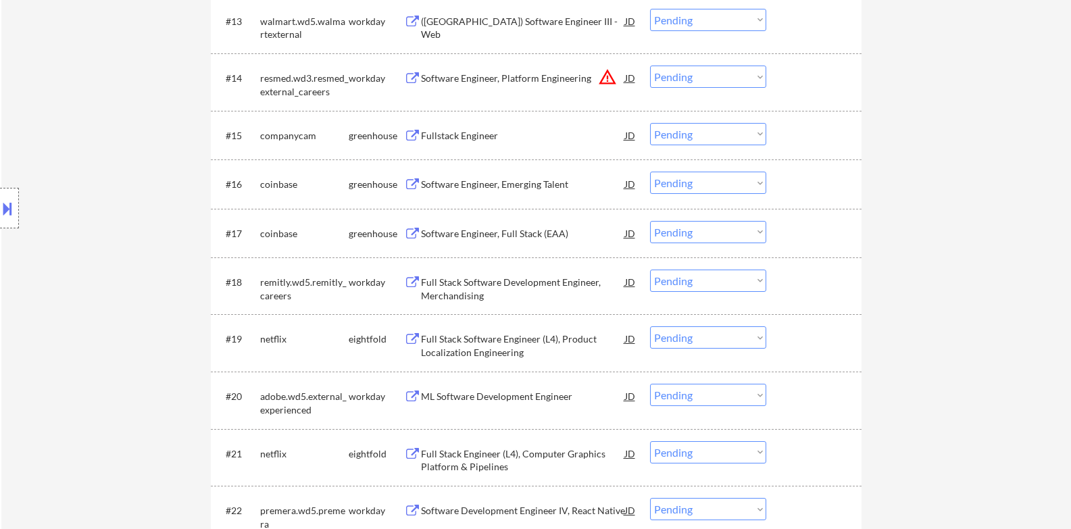
click at [557, 230] on div "Software Engineer, Full Stack (EAA)" at bounding box center [523, 234] width 204 height 14
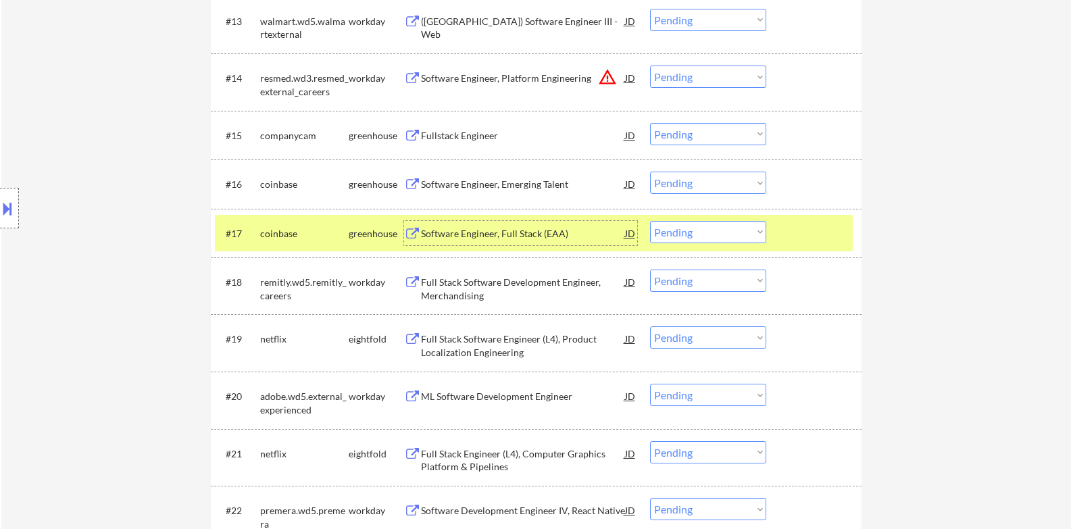
click at [557, 238] on div "Software Engineer, Full Stack (EAA)" at bounding box center [523, 234] width 204 height 14
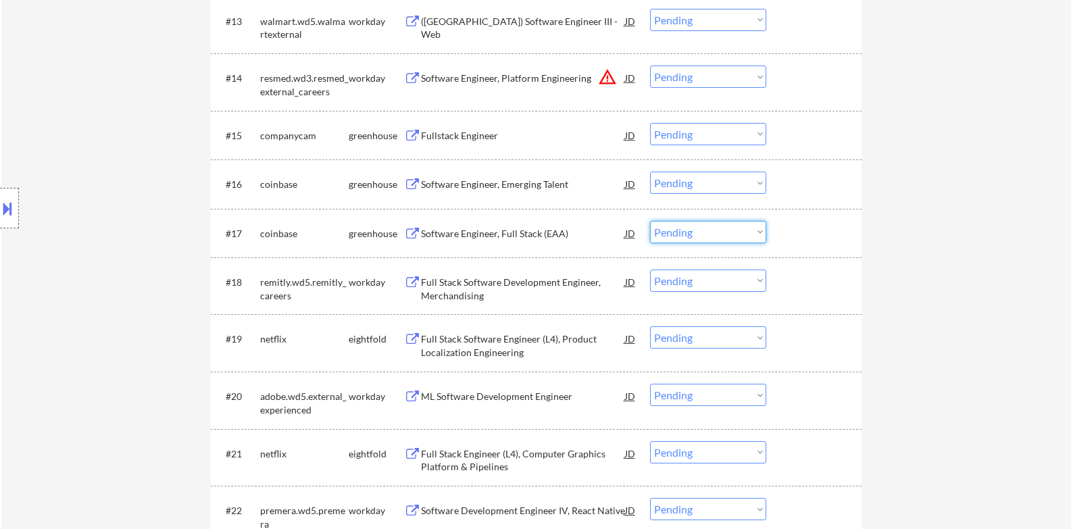
click at [700, 236] on select "Choose an option... Pending Applied Excluded (Questions) Excluded (Expired) Exc…" at bounding box center [708, 232] width 116 height 22
click at [650, 221] on select "Choose an option... Pending Applied Excluded (Questions) Excluded (Expired) Exc…" at bounding box center [708, 232] width 116 height 22
select select ""pending""
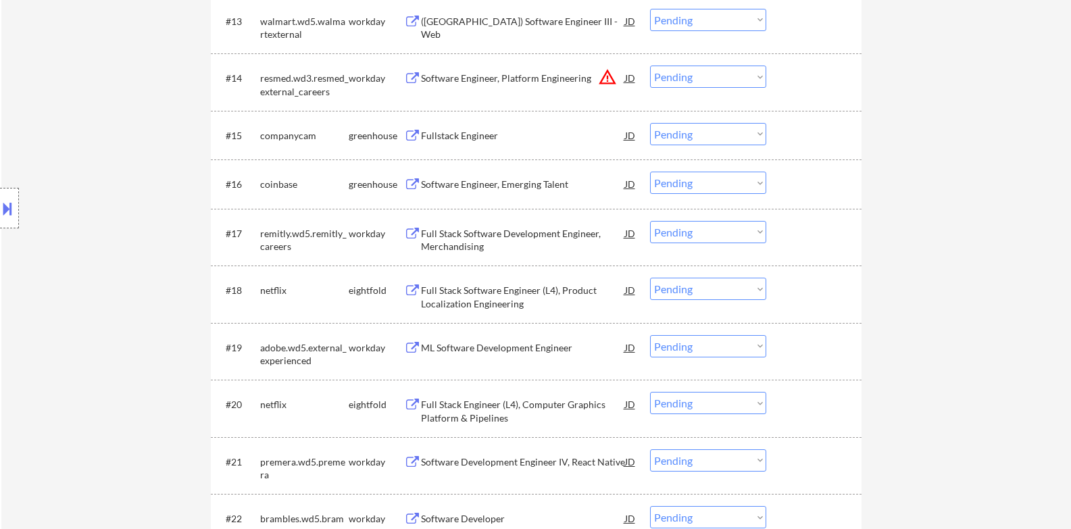
click at [484, 140] on div "Fullstack Engineer" at bounding box center [523, 136] width 204 height 14
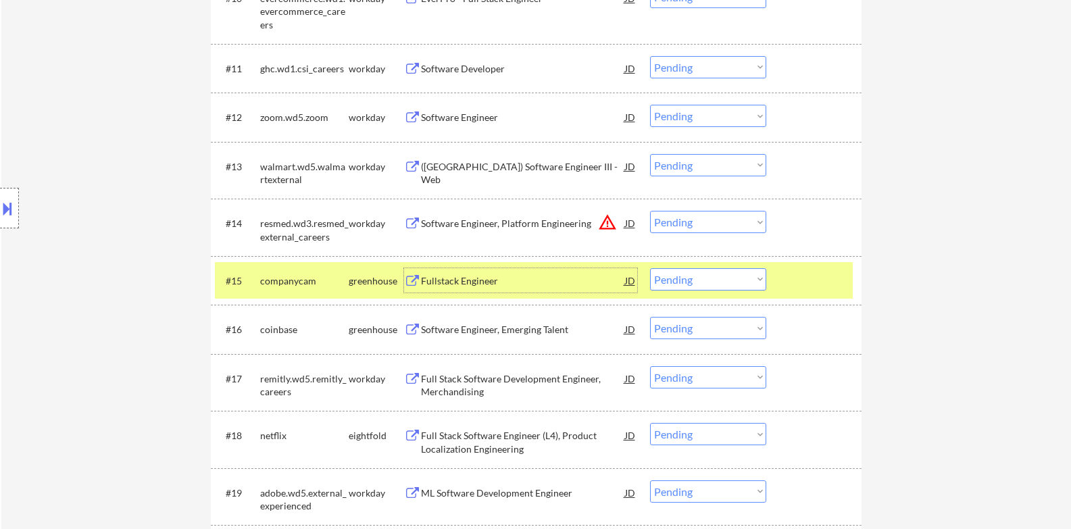
scroll to position [1019, 0]
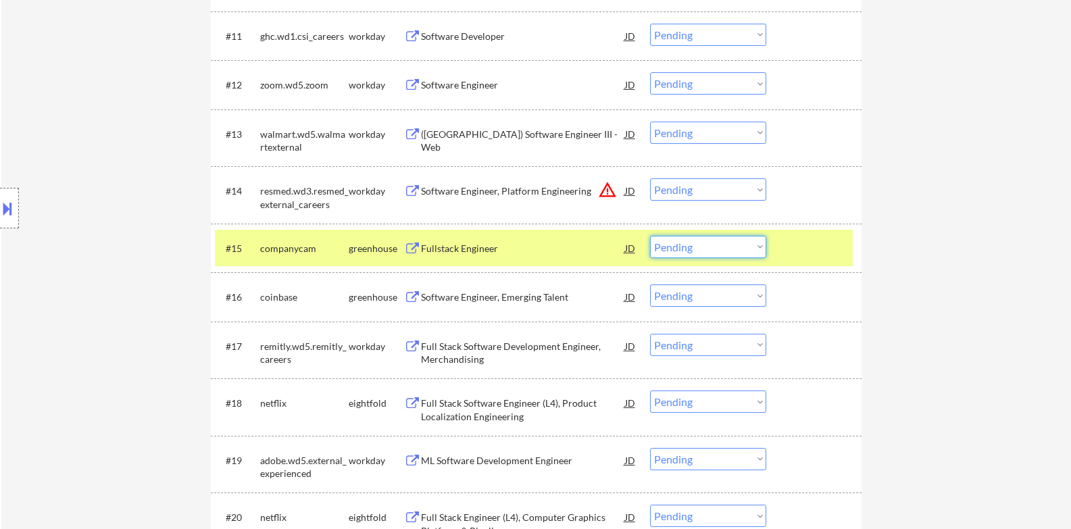
click at [749, 246] on select "Choose an option... Pending Applied Excluded (Questions) Excluded (Expired) Exc…" at bounding box center [708, 247] width 116 height 22
click at [650, 236] on select "Choose an option... Pending Applied Excluded (Questions) Excluded (Expired) Exc…" at bounding box center [708, 247] width 116 height 22
click at [813, 240] on div at bounding box center [815, 248] width 59 height 24
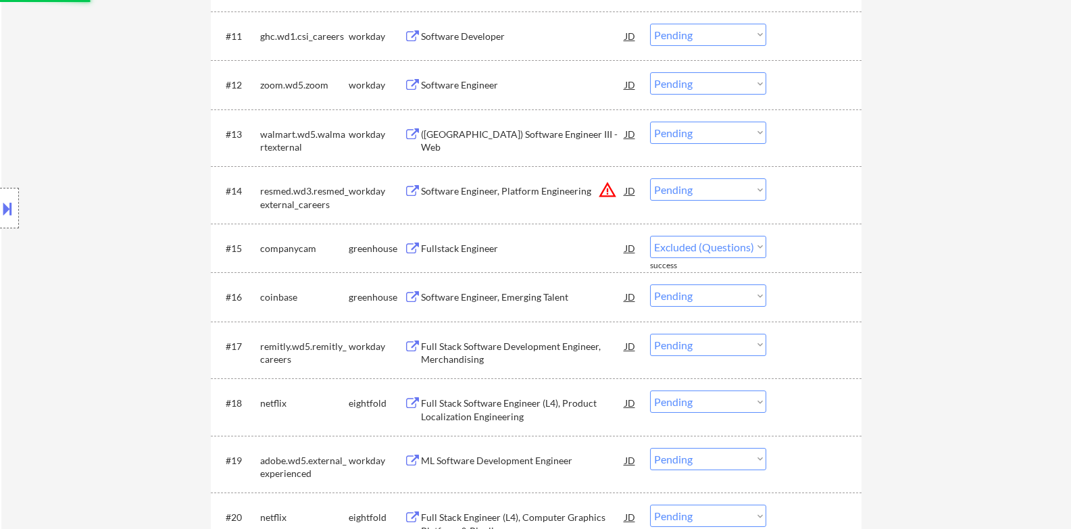
scroll to position [1131, 0]
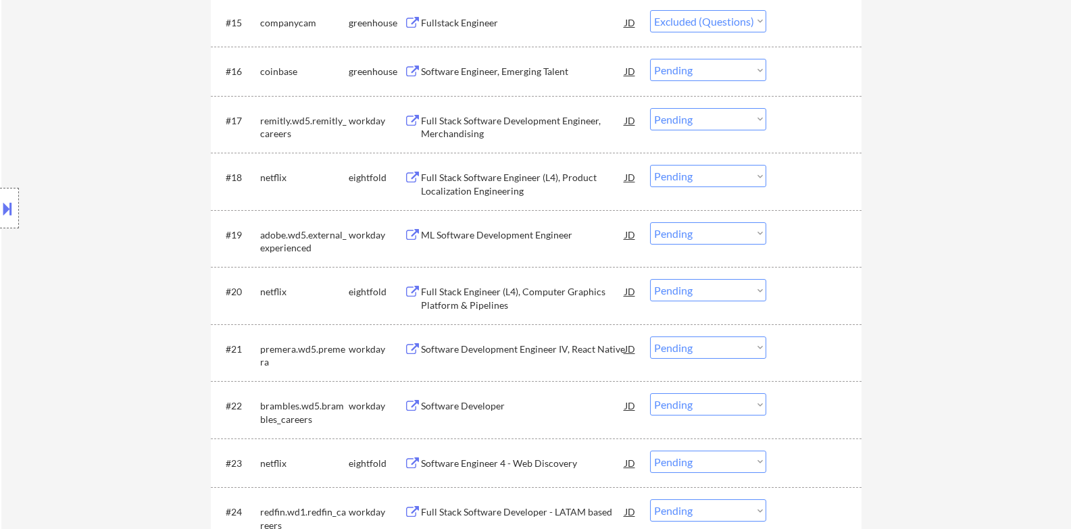
select select ""pending""
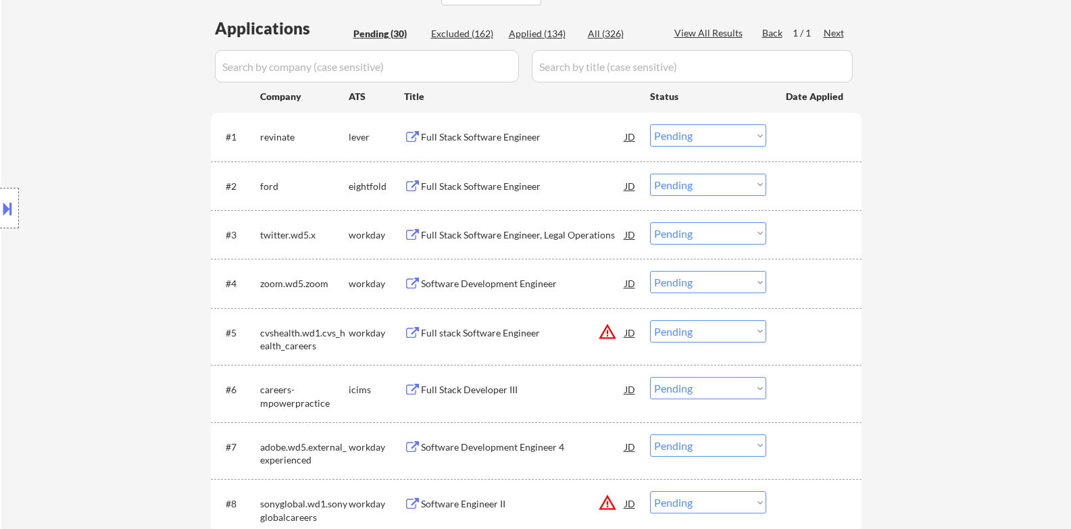
scroll to position [231, 0]
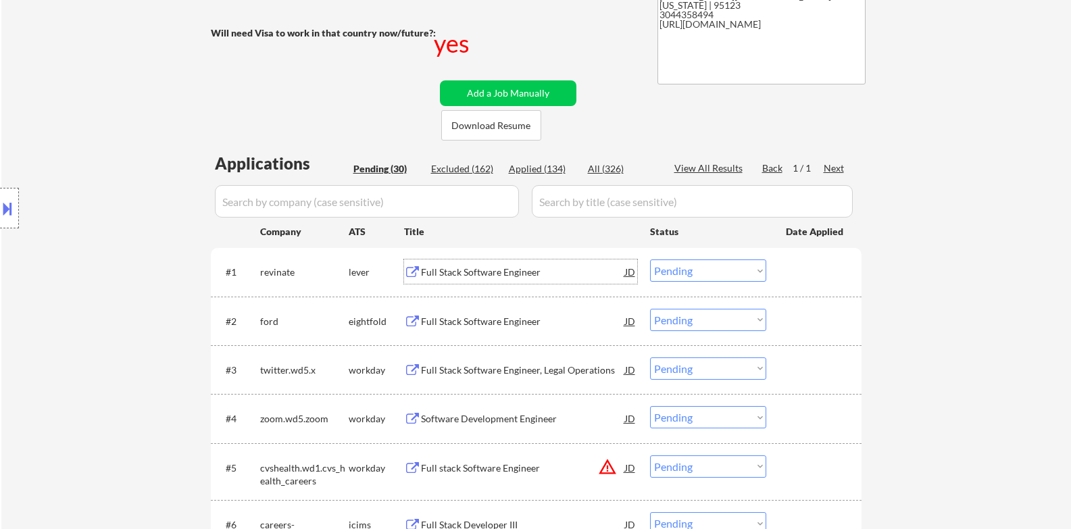
click at [497, 270] on div "Full Stack Software Engineer" at bounding box center [523, 272] width 204 height 14
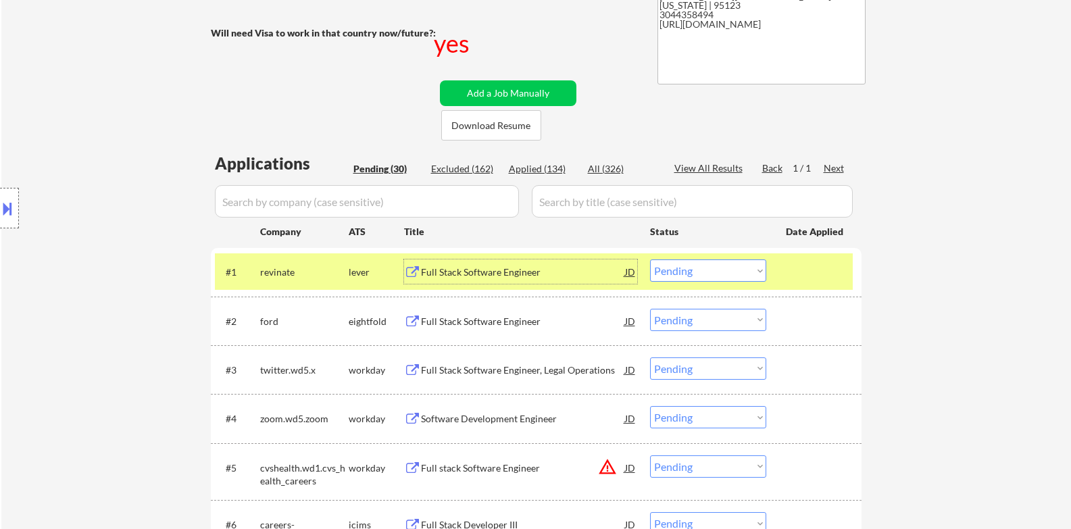
click at [548, 274] on div "Full Stack Software Engineer" at bounding box center [523, 272] width 204 height 14
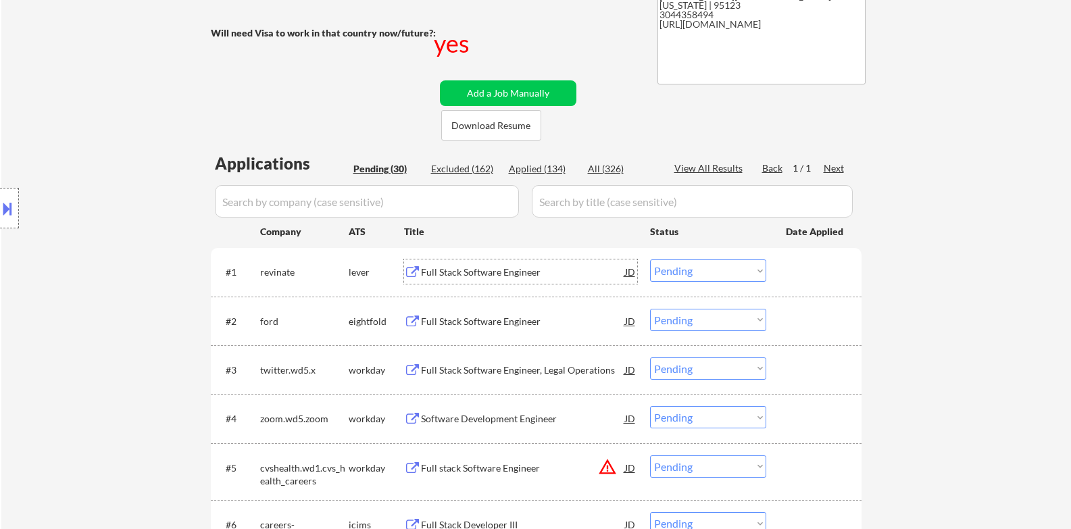
click at [694, 273] on select "Choose an option... Pending Applied Excluded (Questions) Excluded (Expired) Exc…" at bounding box center [708, 270] width 116 height 22
click at [650, 259] on select "Choose an option... Pending Applied Excluded (Questions) Excluded (Expired) Exc…" at bounding box center [708, 270] width 116 height 22
select select ""pending""
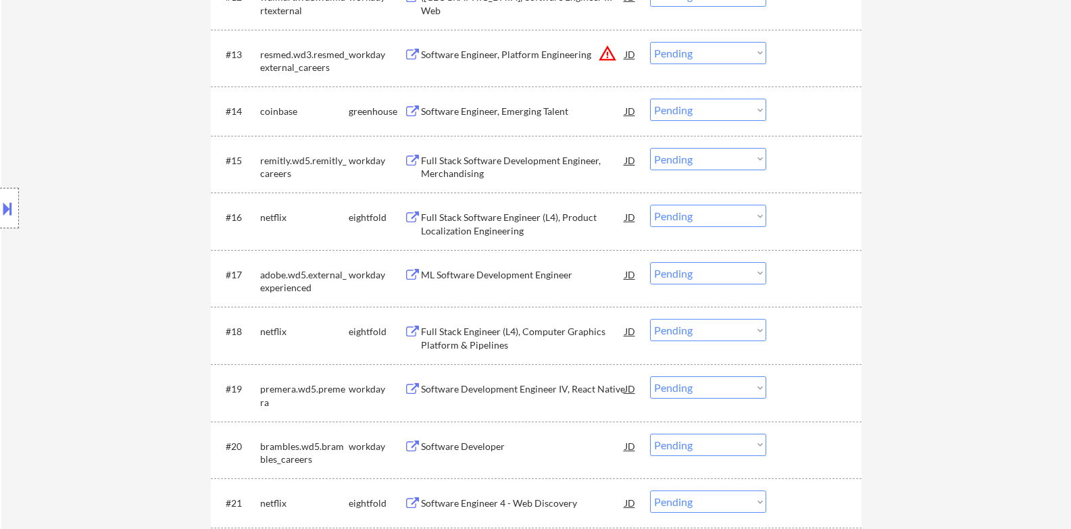
scroll to position [1019, 0]
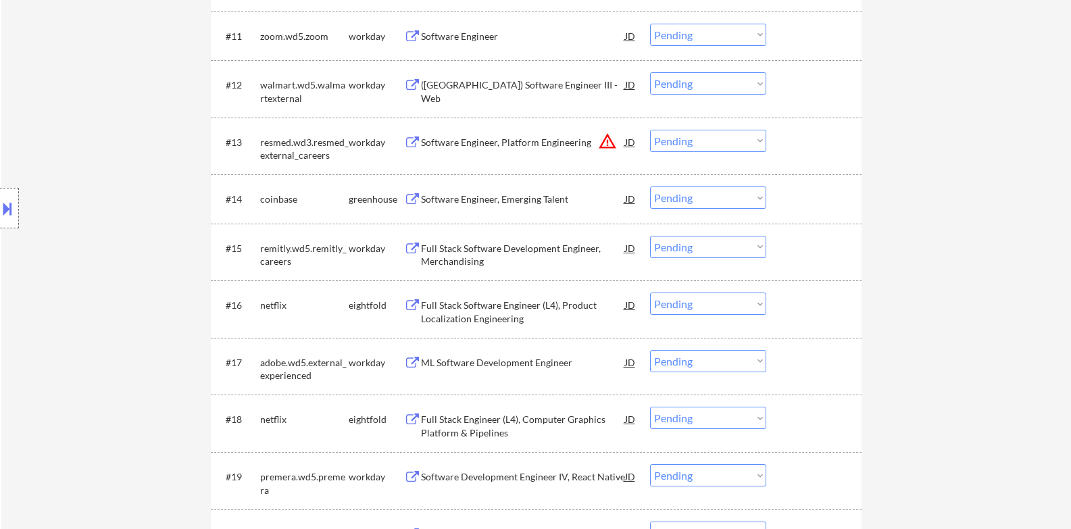
click at [525, 194] on div "Software Engineer, Emerging Talent" at bounding box center [523, 200] width 204 height 14
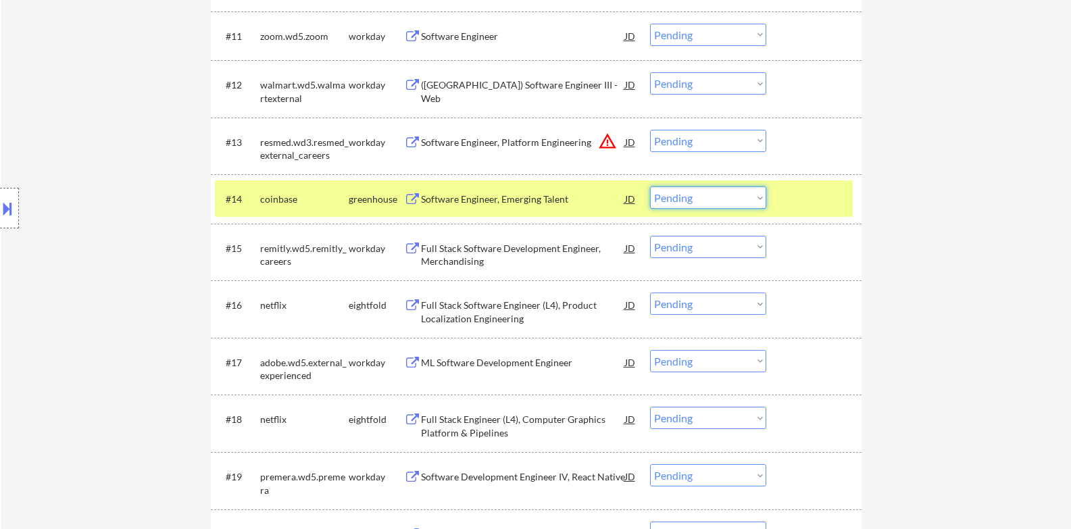
click at [700, 200] on select "Choose an option... Pending Applied Excluded (Questions) Excluded (Expired) Exc…" at bounding box center [708, 197] width 116 height 22
click at [650, 186] on select "Choose an option... Pending Applied Excluded (Questions) Excluded (Expired) Exc…" at bounding box center [708, 197] width 116 height 22
click at [800, 201] on div at bounding box center [815, 198] width 59 height 24
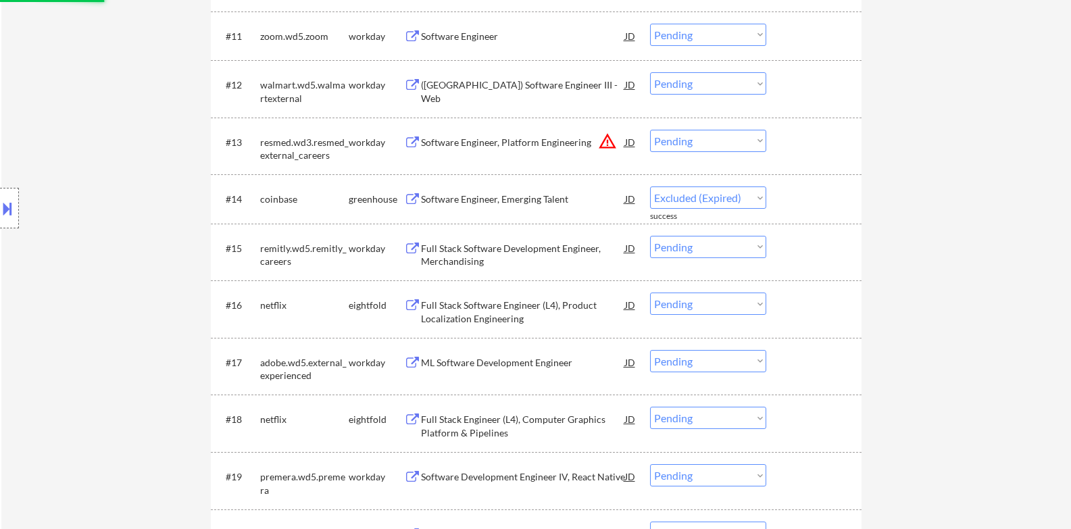
select select ""pending""
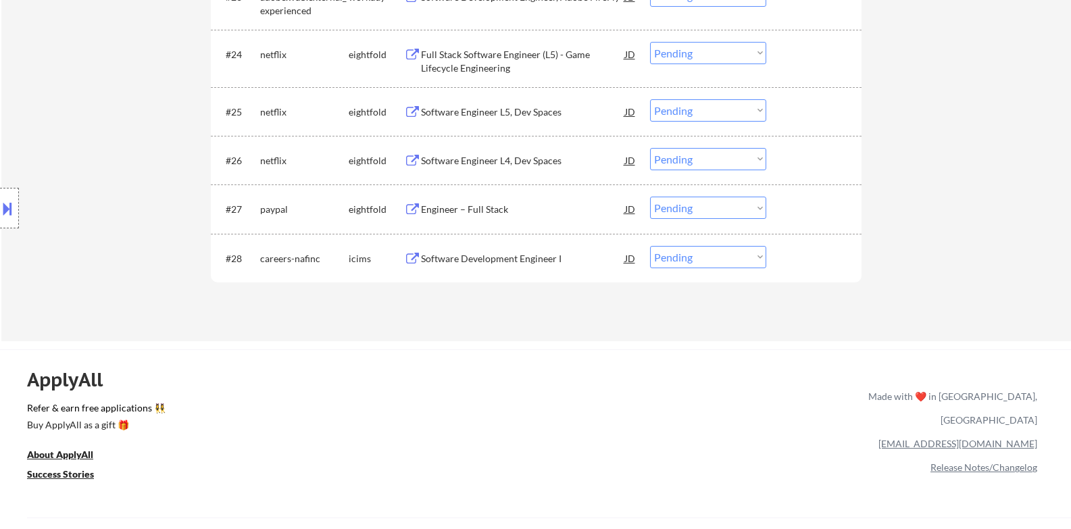
scroll to position [1694, 0]
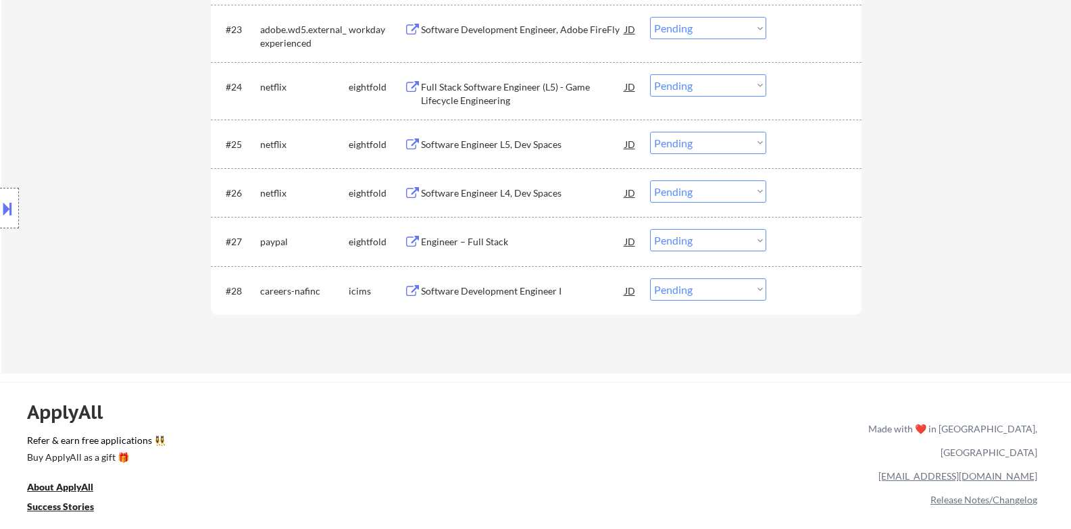
click at [494, 291] on div "Software Development Engineer I" at bounding box center [523, 291] width 204 height 14
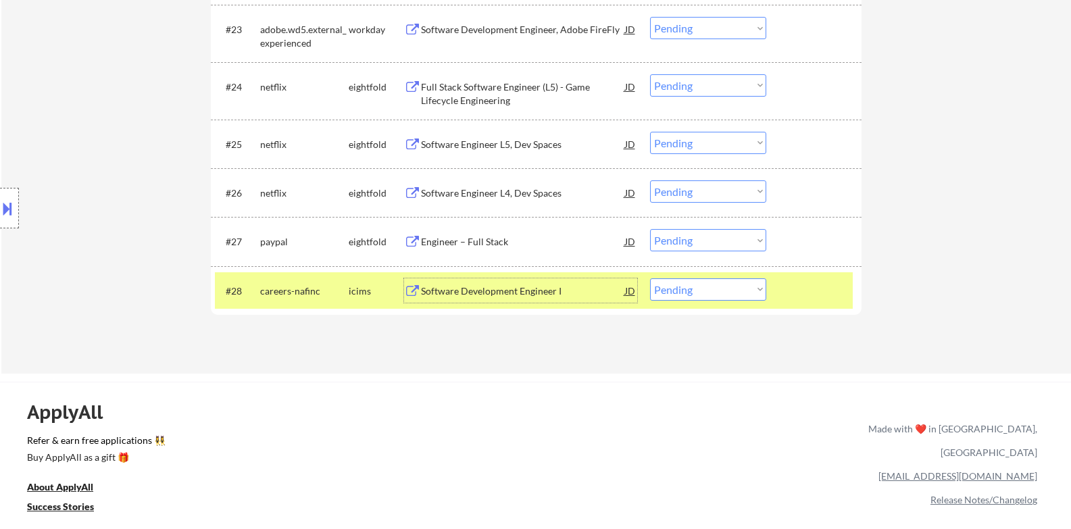
click at [522, 291] on div "Software Development Engineer I" at bounding box center [523, 291] width 204 height 14
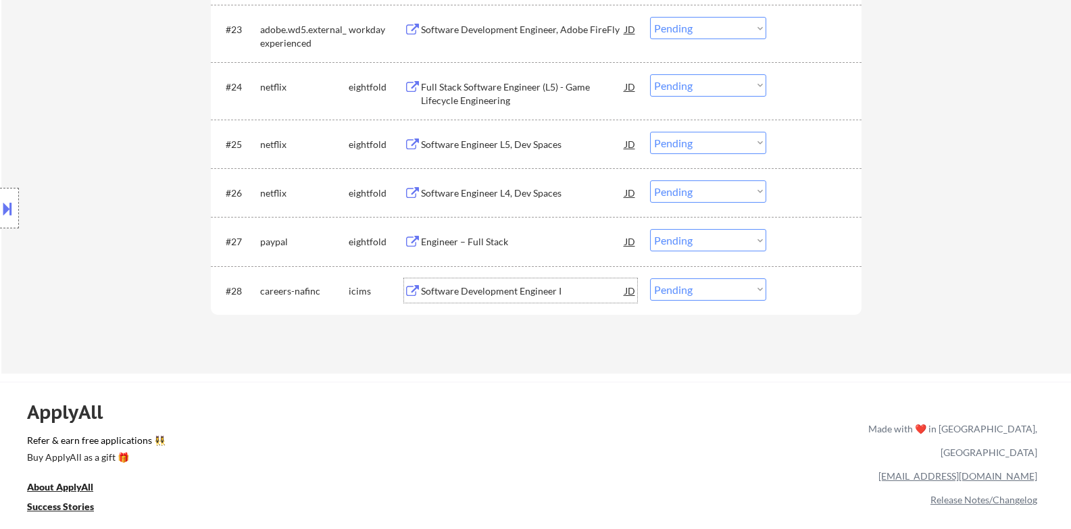
click at [7, 212] on button at bounding box center [7, 208] width 15 height 22
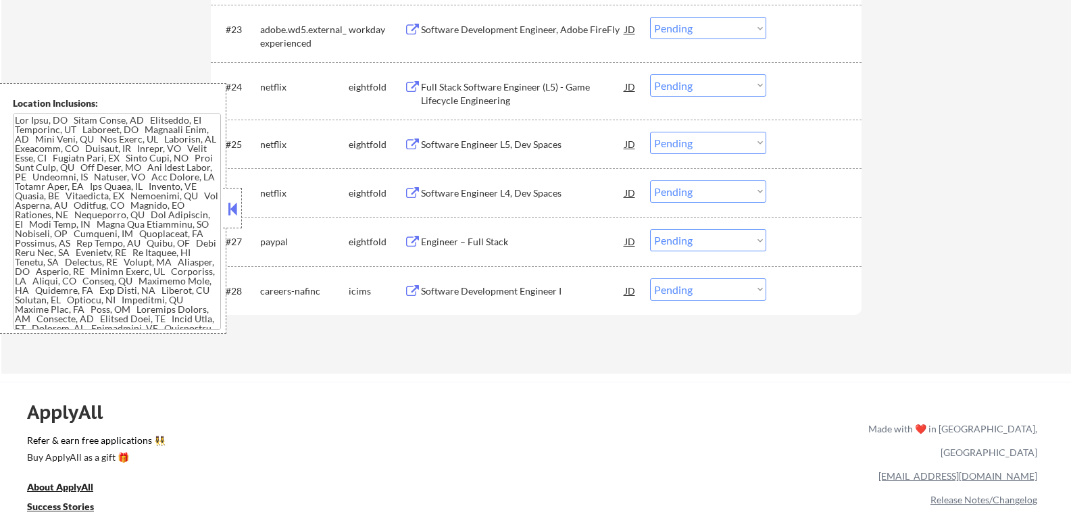
click at [235, 210] on button at bounding box center [232, 209] width 15 height 20
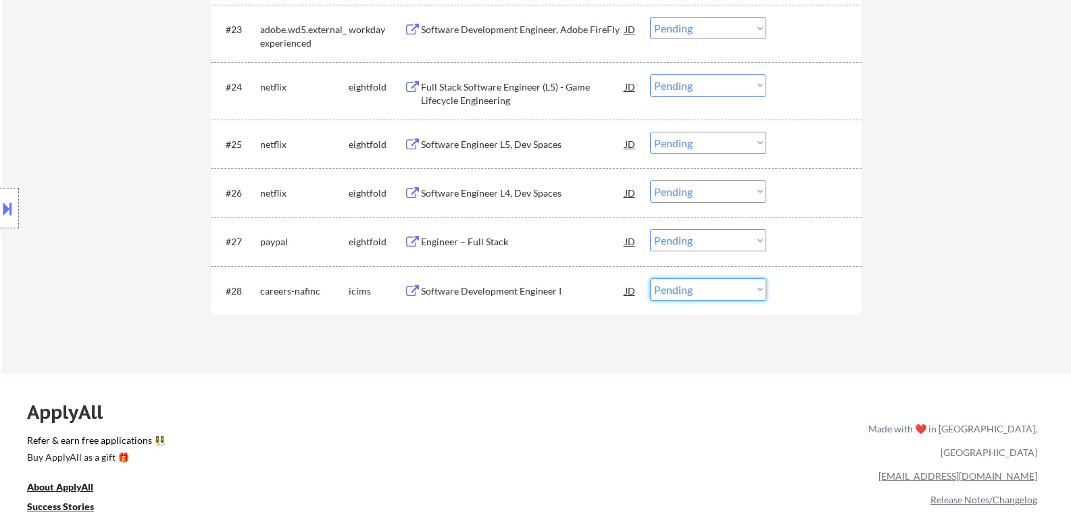
click at [730, 281] on select "Choose an option... Pending Applied Excluded (Questions) Excluded (Expired) Exc…" at bounding box center [708, 289] width 116 height 22
select select ""applied""
click at [650, 278] on select "Choose an option... Pending Applied Excluded (Questions) Excluded (Expired) Exc…" at bounding box center [708, 289] width 116 height 22
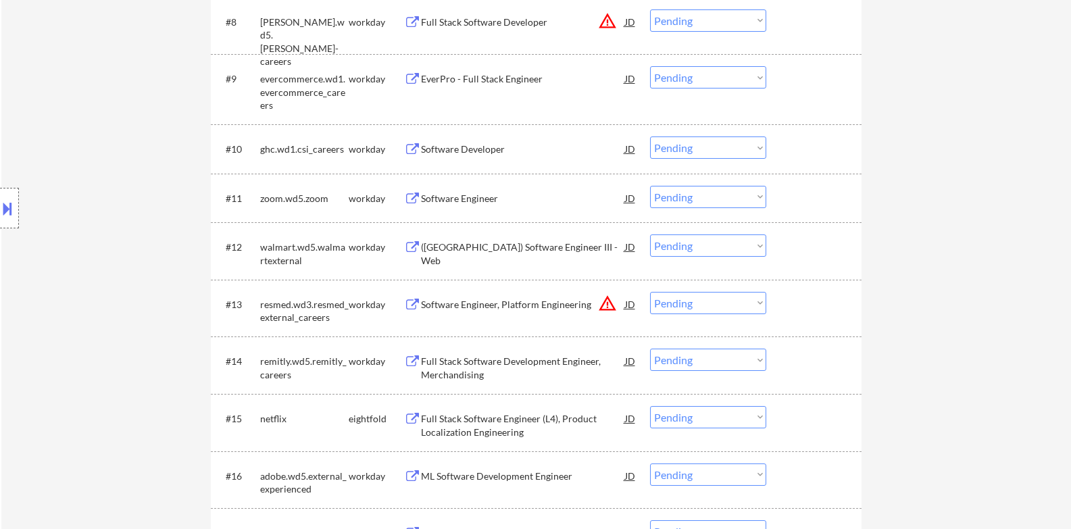
scroll to position [794, 0]
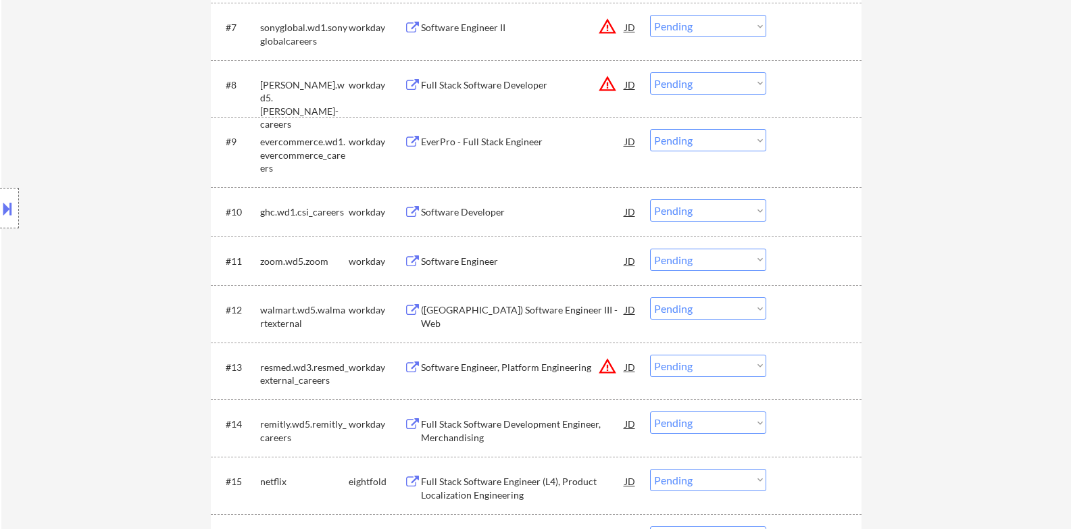
click at [605, 369] on button "warning_amber" at bounding box center [607, 366] width 19 height 19
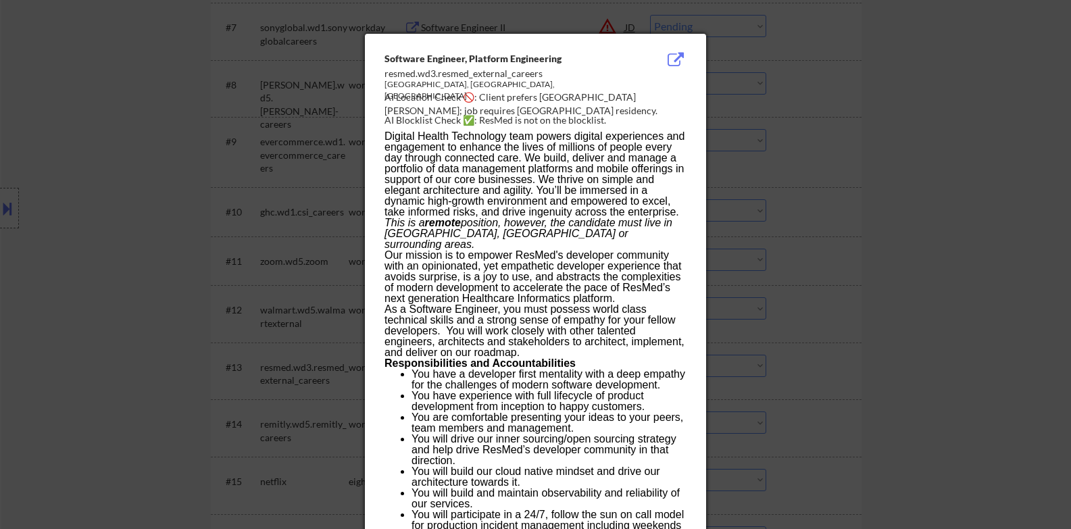
click at [795, 362] on div at bounding box center [535, 264] width 1071 height 529
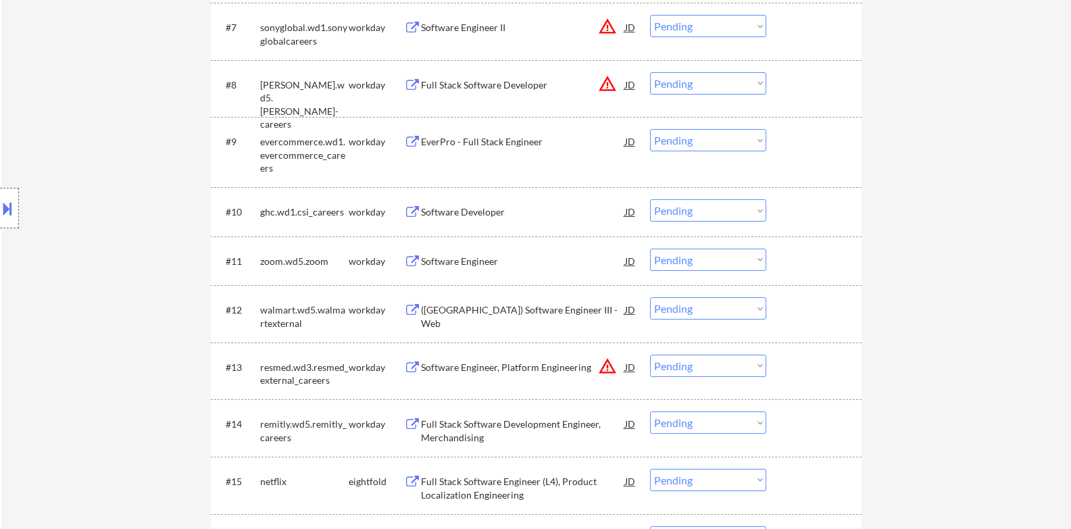
click at [530, 365] on div "Software Engineer, Platform Engineering" at bounding box center [523, 368] width 204 height 14
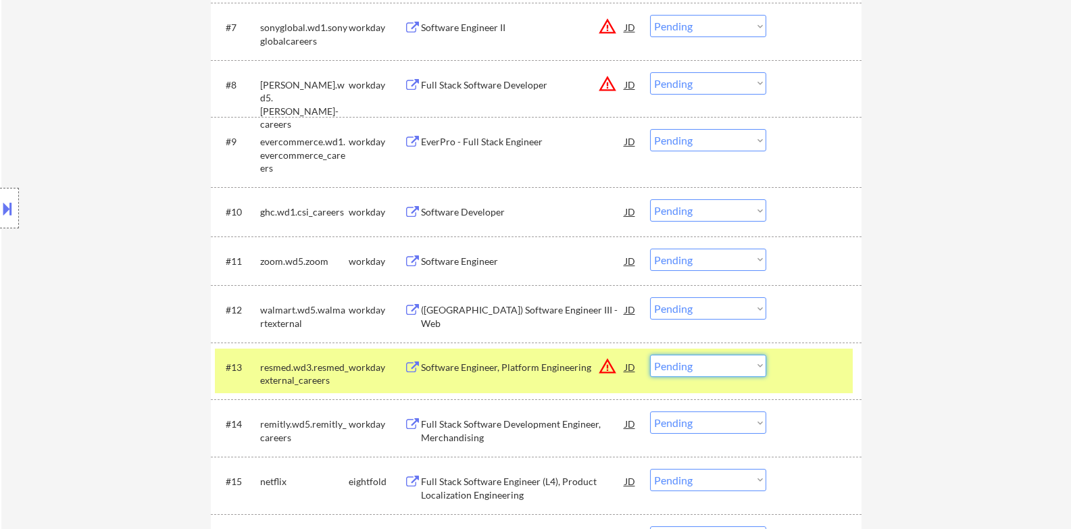
click at [714, 362] on select "Choose an option... Pending Applied Excluded (Questions) Excluded (Expired) Exc…" at bounding box center [708, 366] width 116 height 22
click at [650, 355] on select "Choose an option... Pending Applied Excluded (Questions) Excluded (Expired) Exc…" at bounding box center [708, 366] width 116 height 22
select select ""pending""
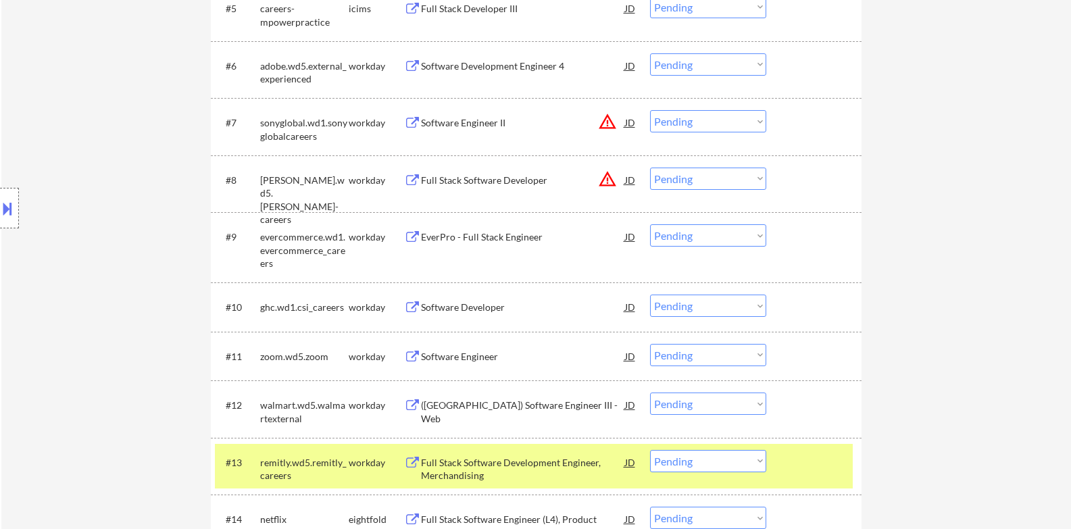
scroll to position [681, 0]
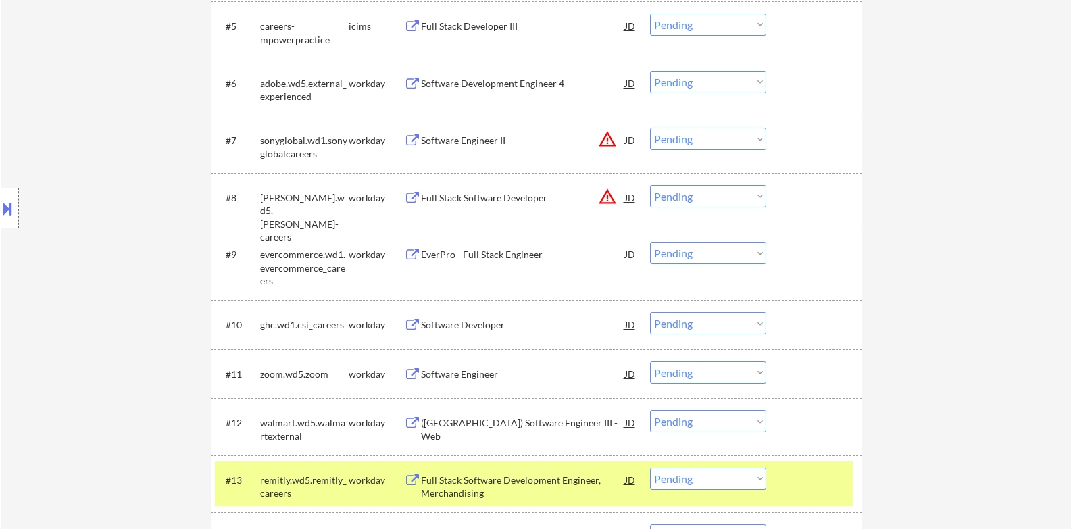
click at [513, 203] on div "Full Stack Software Developer" at bounding box center [523, 198] width 204 height 14
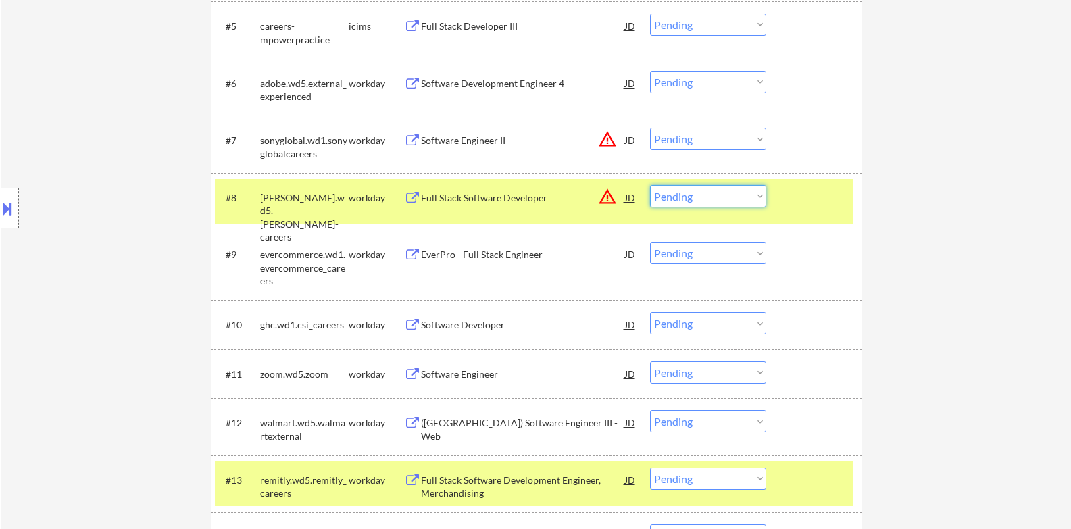
drag, startPoint x: 748, startPoint y: 199, endPoint x: 744, endPoint y: 205, distance: 7.2
click at [748, 199] on select "Choose an option... Pending Applied Excluded (Questions) Excluded (Expired) Exc…" at bounding box center [708, 196] width 116 height 22
click at [650, 185] on select "Choose an option... Pending Applied Excluded (Questions) Excluded (Expired) Exc…" at bounding box center [708, 196] width 116 height 22
drag, startPoint x: 808, startPoint y: 207, endPoint x: 840, endPoint y: 81, distance: 130.4
click at [808, 207] on div at bounding box center [815, 197] width 59 height 24
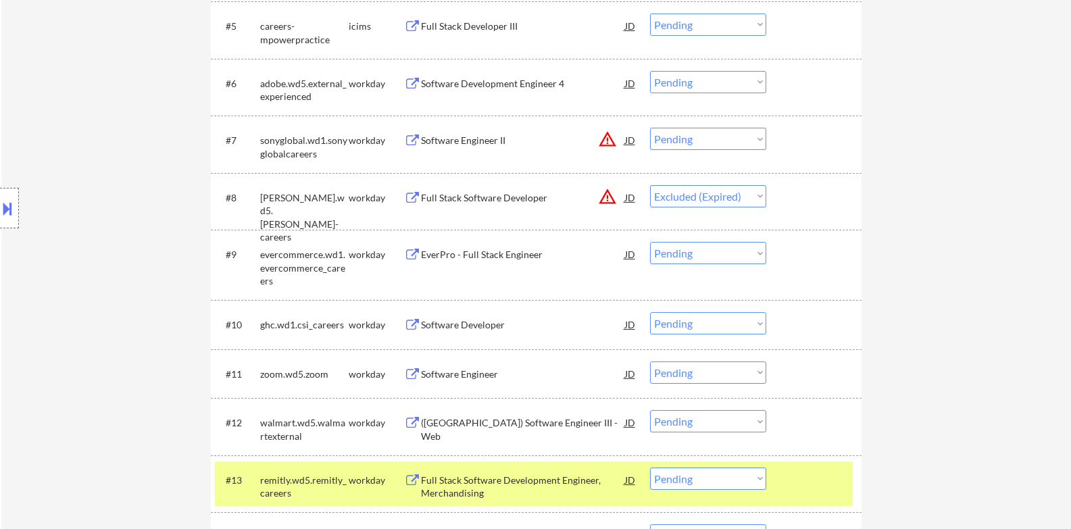
select select ""pending""
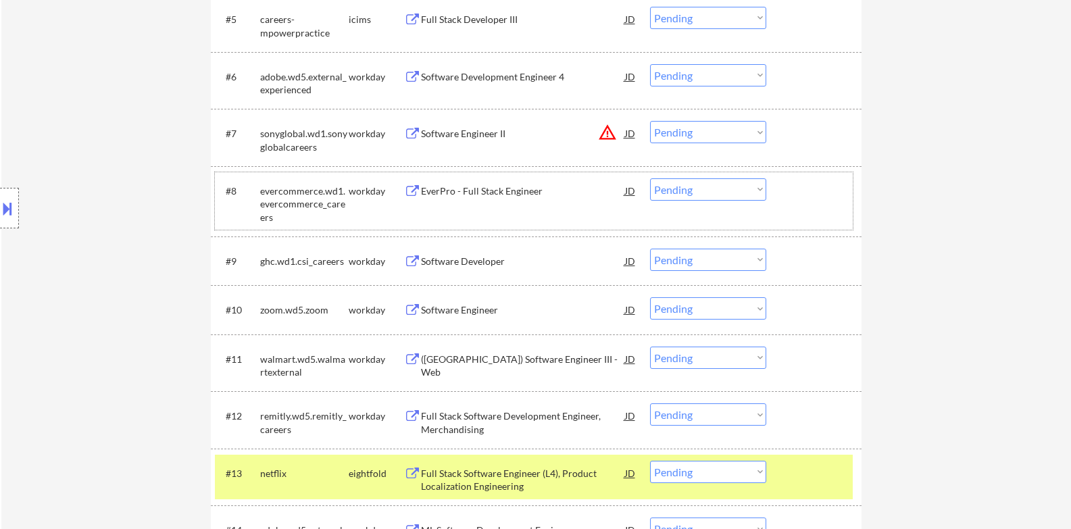
scroll to position [900, 0]
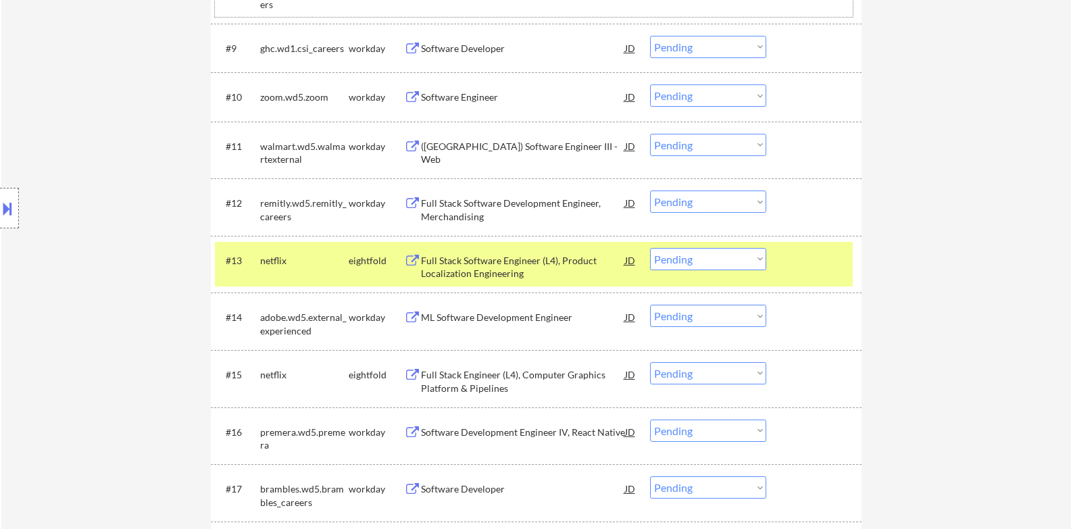
click at [819, 255] on div at bounding box center [815, 260] width 59 height 24
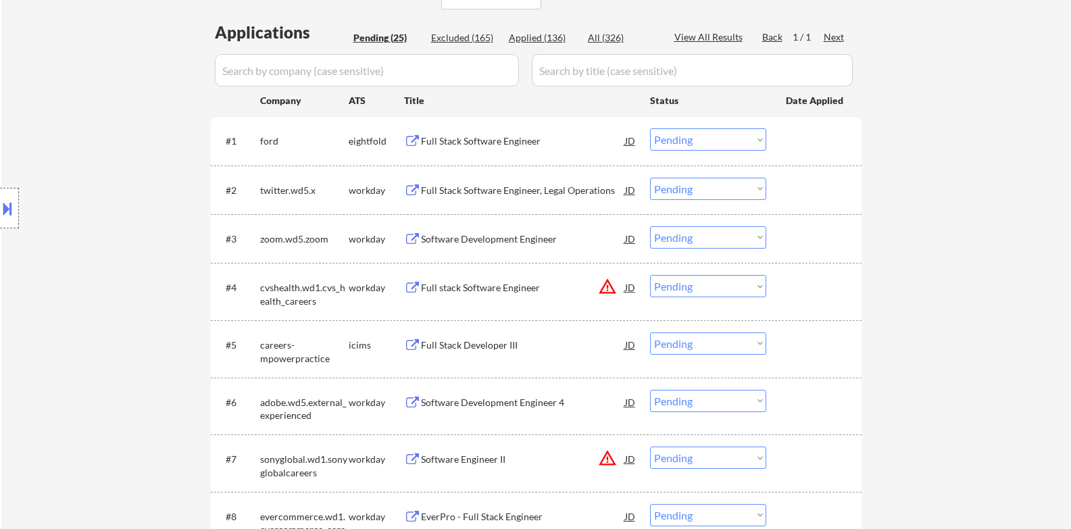
scroll to position [225, 0]
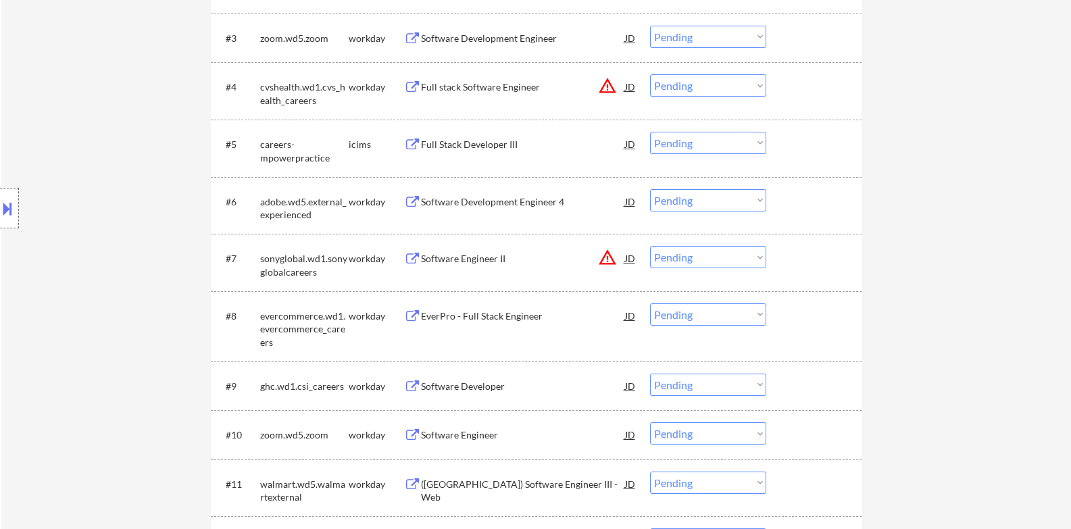
scroll to position [675, 0]
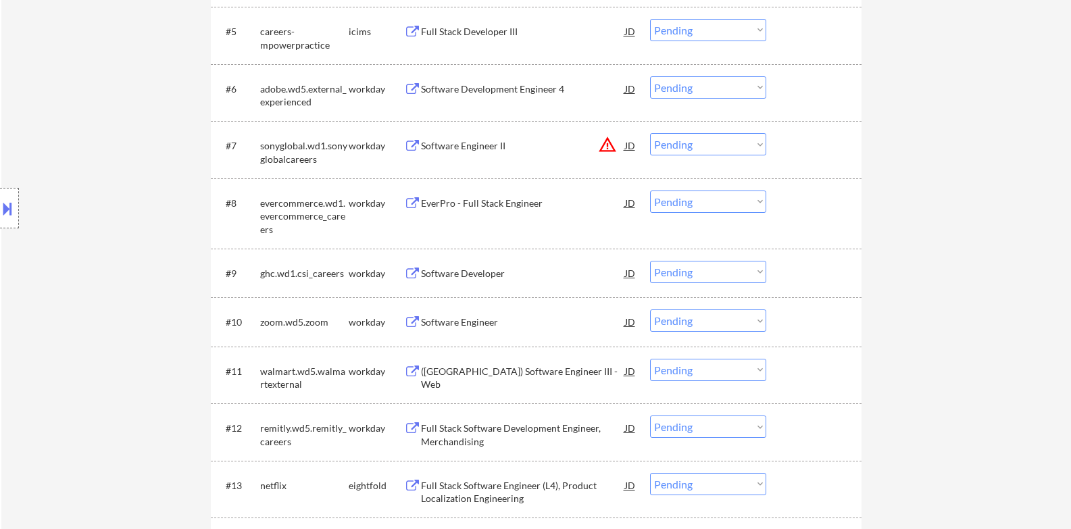
click at [129, 386] on div "← Return to /applysquad Mailslurp Inbox Job Search Builder [PERSON_NAME] User E…" at bounding box center [535, 304] width 1069 height 1851
